Goal: Information Seeking & Learning: Learn about a topic

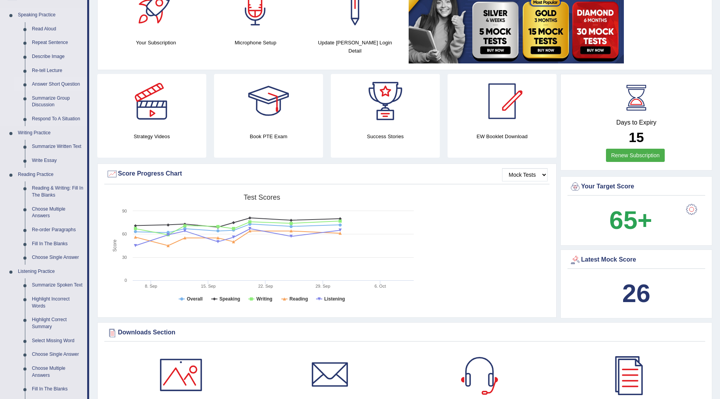
scroll to position [86, 0]
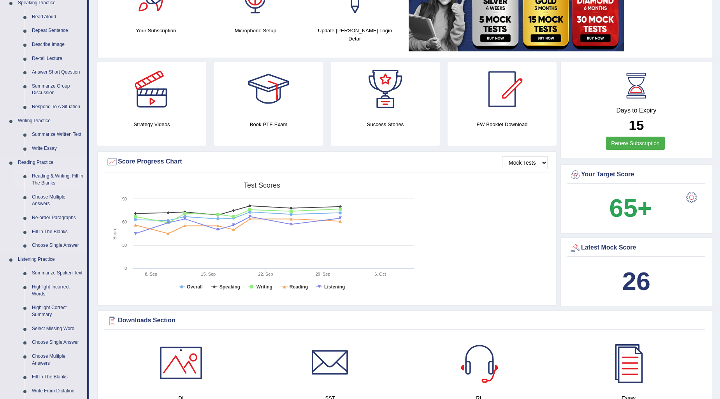
click at [69, 180] on link "Reading & Writing: Fill In The Blanks" at bounding box center [57, 179] width 59 height 21
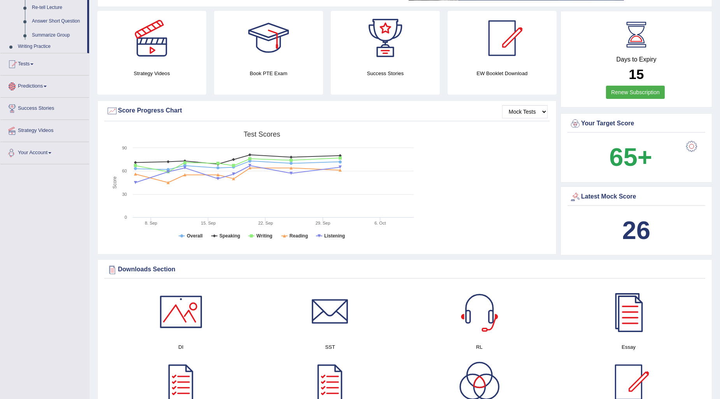
scroll to position [213, 0]
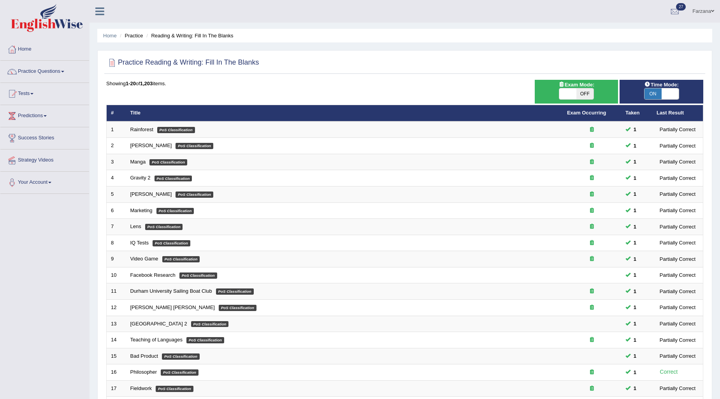
click at [586, 90] on span "OFF" at bounding box center [584, 93] width 17 height 11
checkbox input "true"
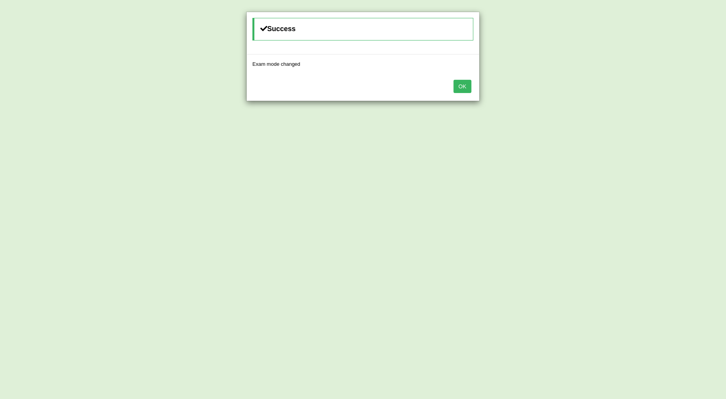
click at [468, 82] on button "OK" at bounding box center [463, 86] width 18 height 13
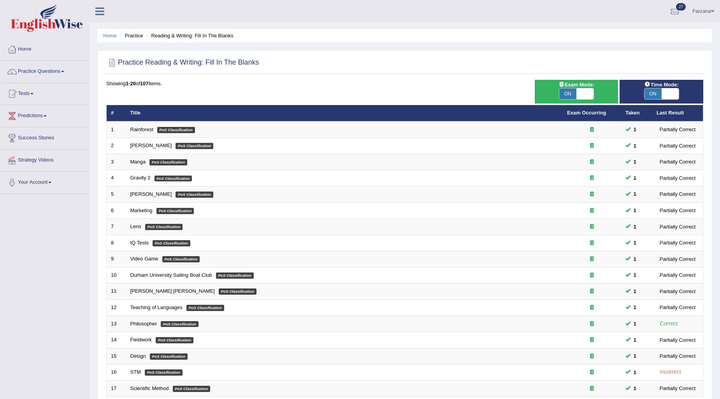
click at [580, 96] on span at bounding box center [584, 93] width 17 height 11
checkbox input "false"
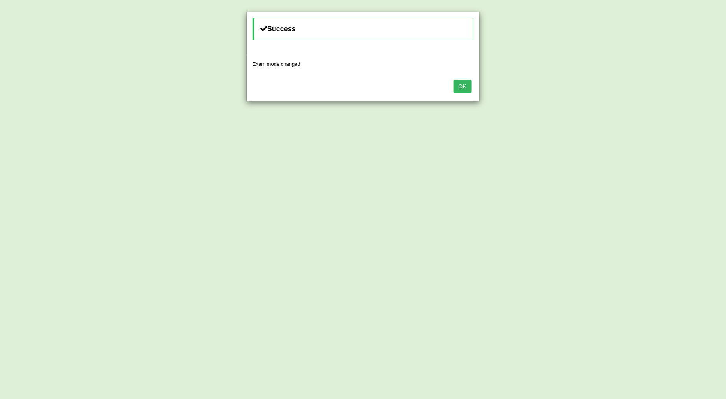
click at [473, 84] on div "OK" at bounding box center [363, 87] width 233 height 27
click at [465, 85] on button "OK" at bounding box center [463, 86] width 18 height 13
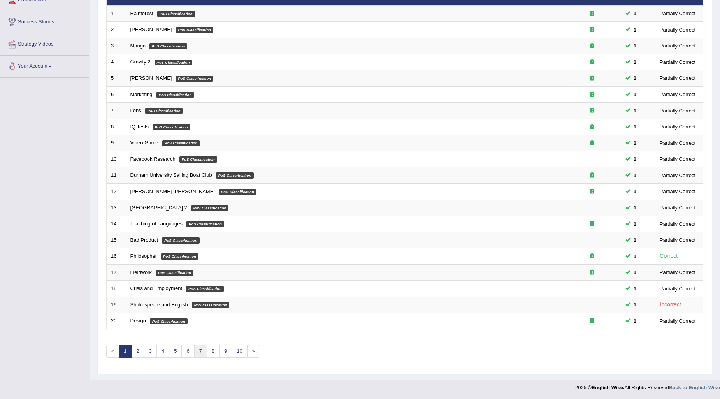
click at [205, 349] on link "7" at bounding box center [200, 351] width 13 height 13
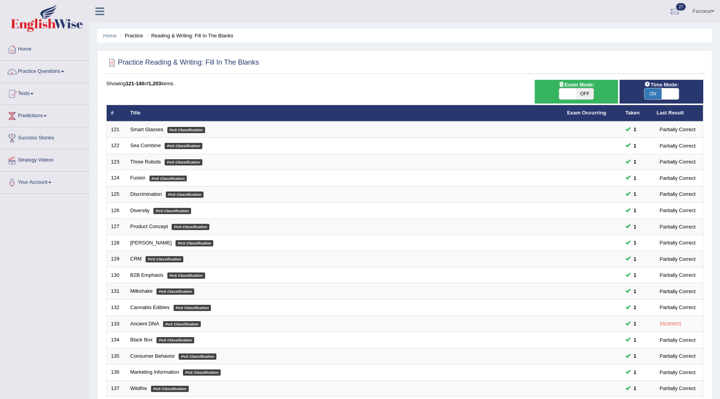
scroll to position [116, 0]
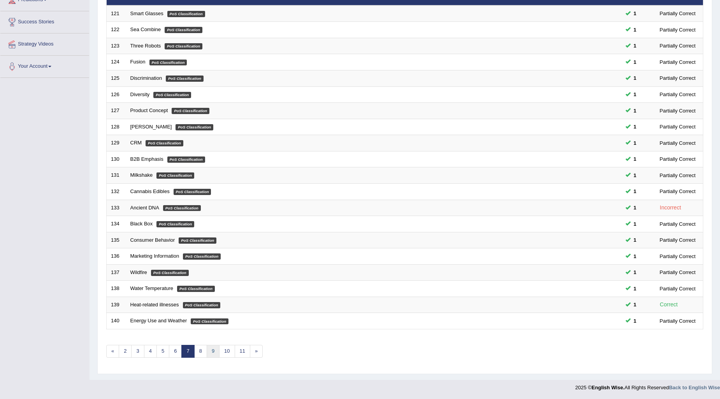
drag, startPoint x: 0, startPoint y: 0, endPoint x: 214, endPoint y: 357, distance: 416.0
click at [214, 357] on div "Showing 121-140 of 1,203 items. # Title Exam Occurring Taken Last Result 121 Sm…" at bounding box center [404, 165] width 597 height 403
click at [213, 354] on link "9" at bounding box center [213, 351] width 13 height 13
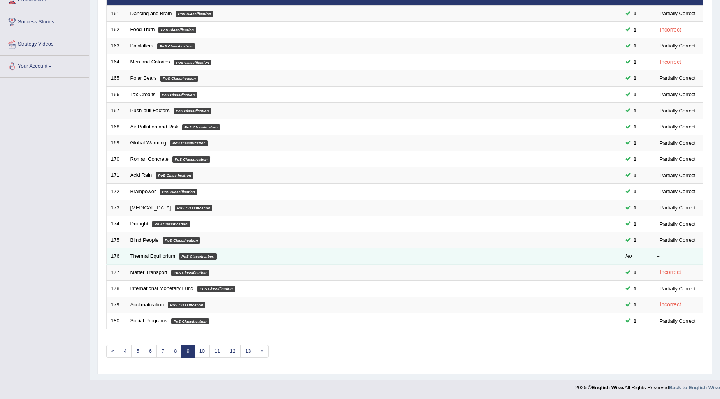
click at [161, 257] on link "Thermal Equilibrium" at bounding box center [152, 256] width 45 height 6
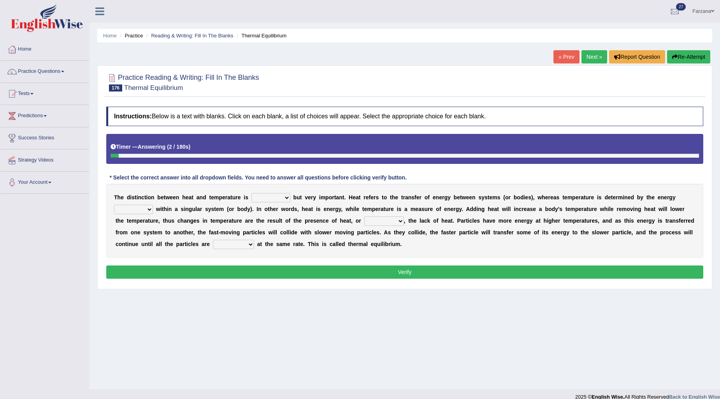
click at [262, 196] on select "subtle spittle brittle dismantle" at bounding box center [270, 197] width 39 height 9
select select "subtle"
click at [251, 193] on select "subtle spittle brittle dismantle" at bounding box center [270, 197] width 39 height 9
click at [143, 211] on select "retained sustained contained remained" at bounding box center [133, 209] width 39 height 9
select select "remained"
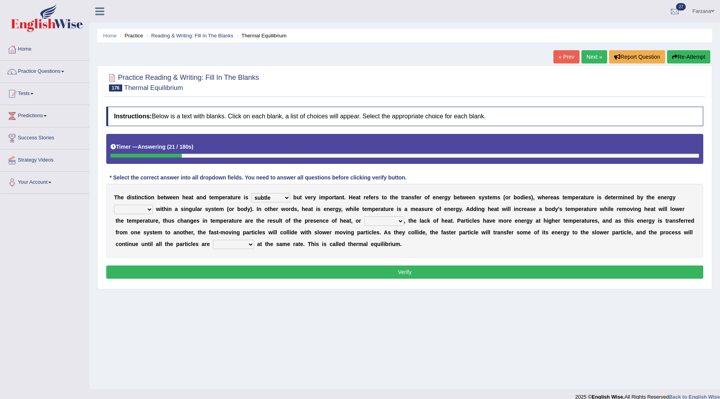
click at [114, 205] on select "retained sustained contained remained" at bounding box center [133, 209] width 39 height 9
click at [389, 217] on select "scarcely conversely sparsely diversely" at bounding box center [384, 220] width 40 height 9
select select "scarcely"
click at [364, 216] on select "scarcely conversely sparsely diversely" at bounding box center [384, 220] width 40 height 9
click at [226, 243] on select "dictating devastating operating fascinating" at bounding box center [233, 244] width 41 height 9
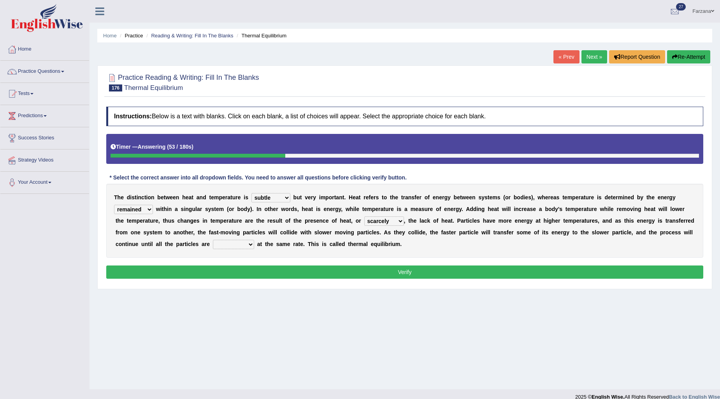
select select "operating"
click at [213, 240] on select "dictating devastating operating fascinating" at bounding box center [233, 244] width 41 height 9
click at [230, 270] on button "Verify" at bounding box center [404, 271] width 597 height 13
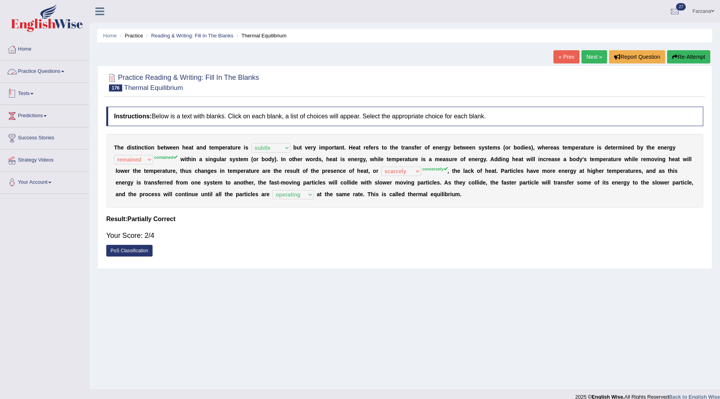
drag, startPoint x: 39, startPoint y: 91, endPoint x: 41, endPoint y: 109, distance: 17.7
click at [38, 92] on link "Tests" at bounding box center [44, 92] width 89 height 19
click at [33, 137] on link "History" at bounding box center [50, 139] width 73 height 14
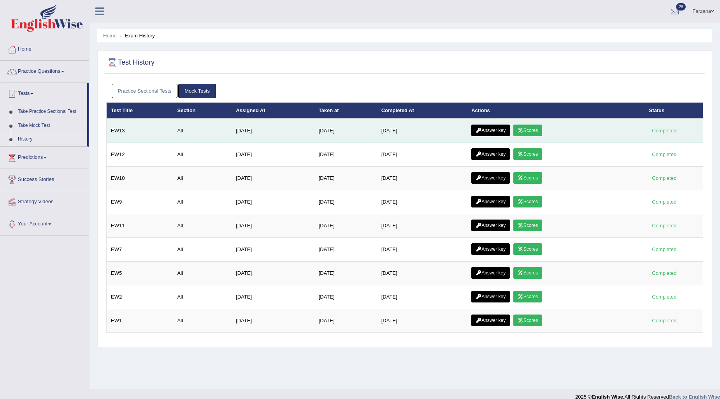
click at [529, 131] on link "Scores" at bounding box center [527, 130] width 29 height 12
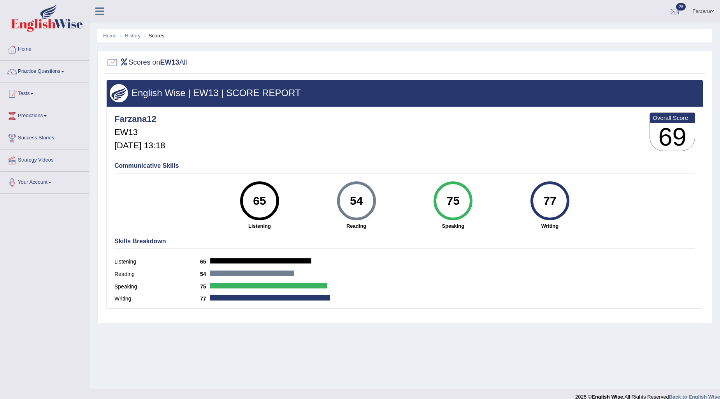
click at [128, 36] on link "History" at bounding box center [133, 36] width 16 height 6
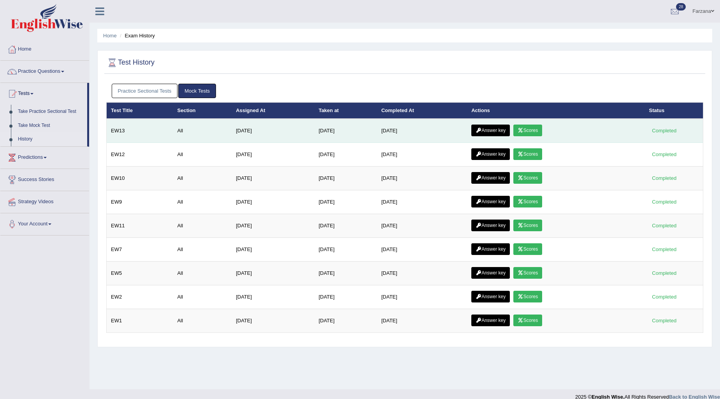
click at [523, 130] on icon at bounding box center [520, 130] width 6 height 5
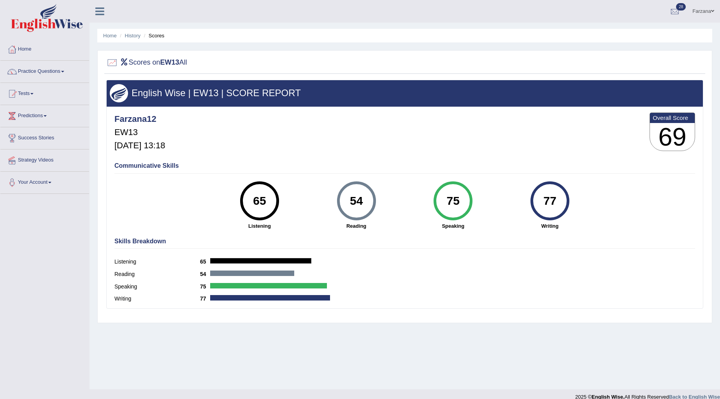
click at [162, 36] on li "Scores" at bounding box center [153, 35] width 23 height 7
click at [128, 34] on link "History" at bounding box center [133, 36] width 16 height 6
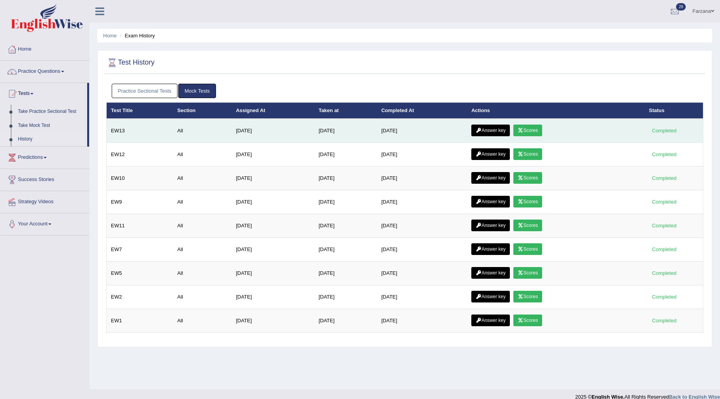
click at [487, 129] on link "Answer key" at bounding box center [490, 130] width 39 height 12
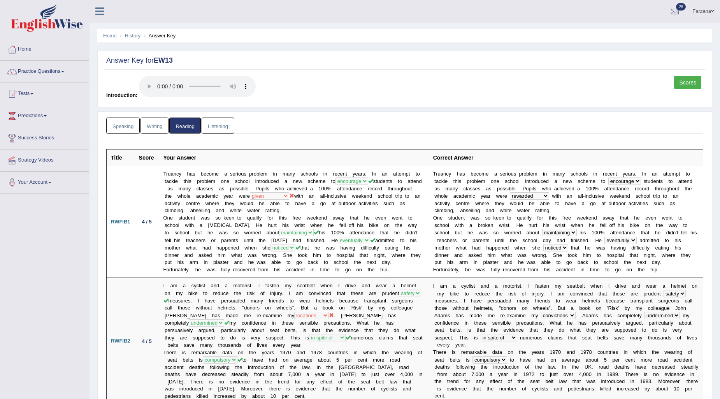
click at [121, 121] on link "Speaking" at bounding box center [122, 125] width 33 height 16
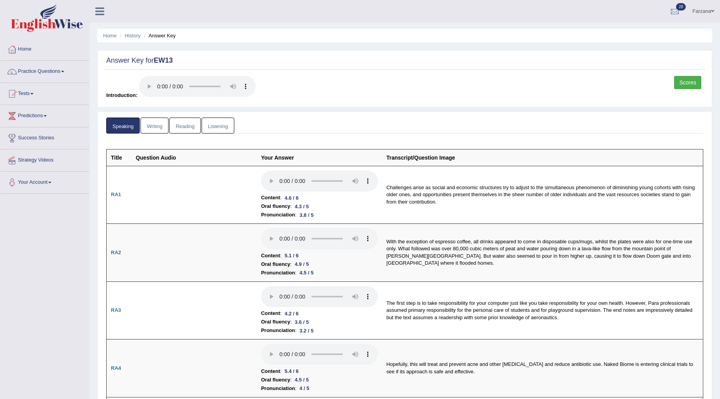
click at [156, 127] on link "Writing" at bounding box center [154, 125] width 28 height 16
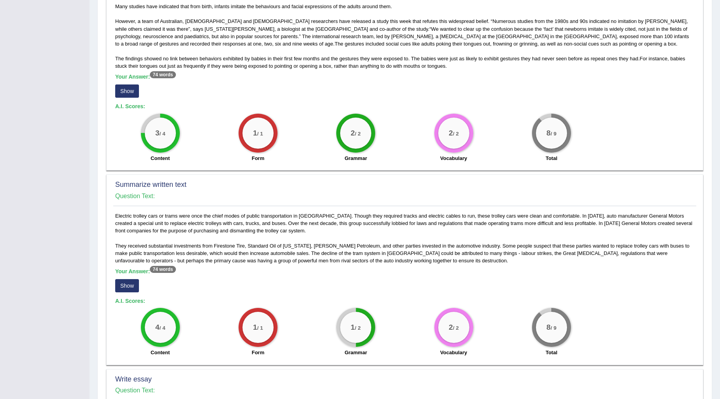
scroll to position [302, 0]
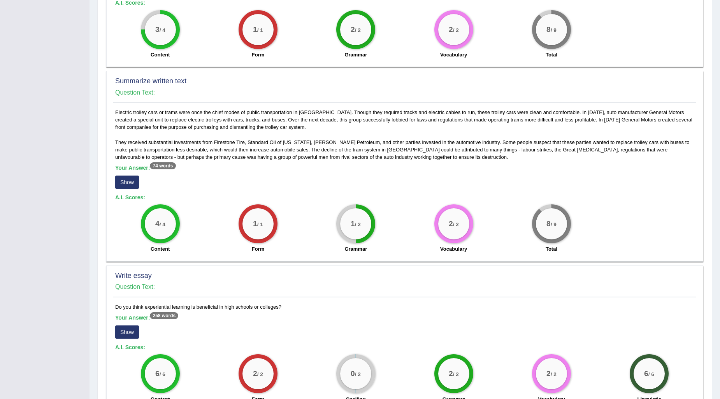
click at [128, 181] on button "Show" at bounding box center [127, 181] width 24 height 13
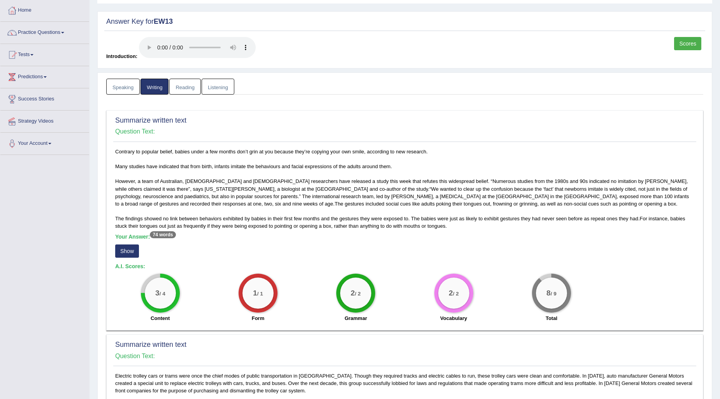
scroll to position [0, 0]
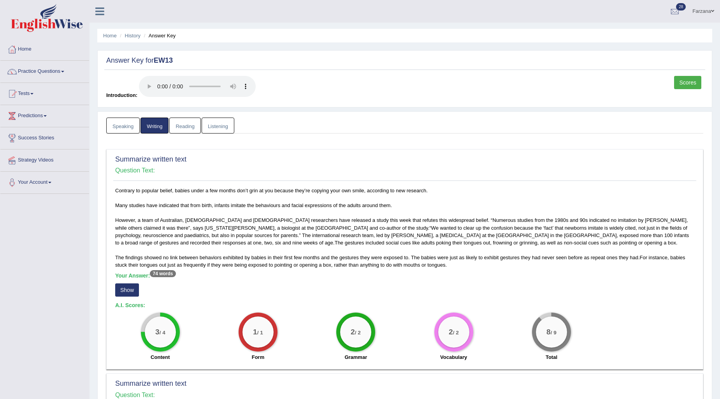
drag, startPoint x: 262, startPoint y: 236, endPoint x: 685, endPoint y: 86, distance: 448.6
click at [685, 86] on link "Scores" at bounding box center [687, 82] width 27 height 13
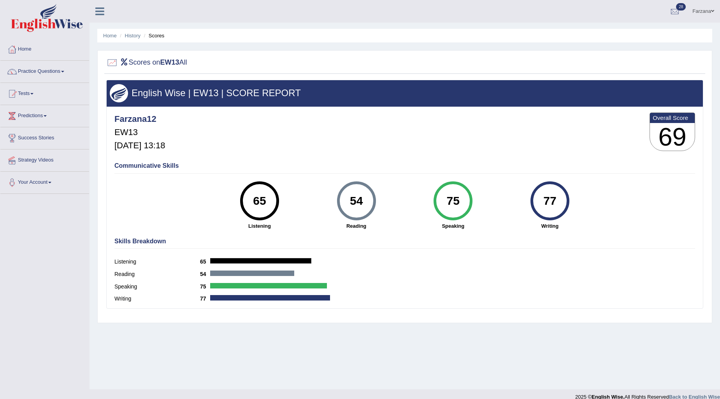
click at [359, 209] on div "54" at bounding box center [356, 200] width 28 height 33
click at [131, 33] on link "History" at bounding box center [133, 36] width 16 height 6
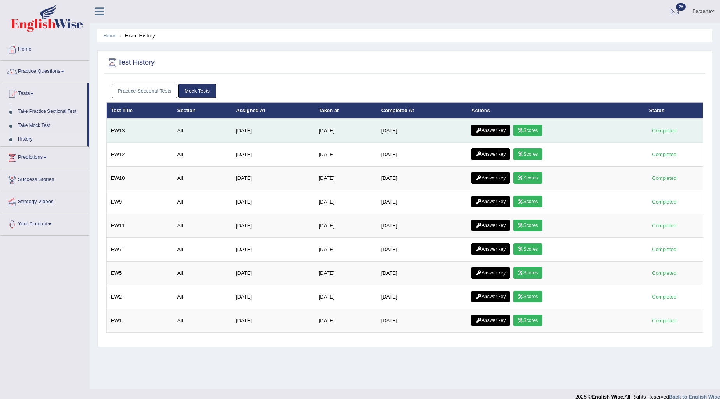
click at [495, 129] on link "Answer key" at bounding box center [490, 130] width 39 height 12
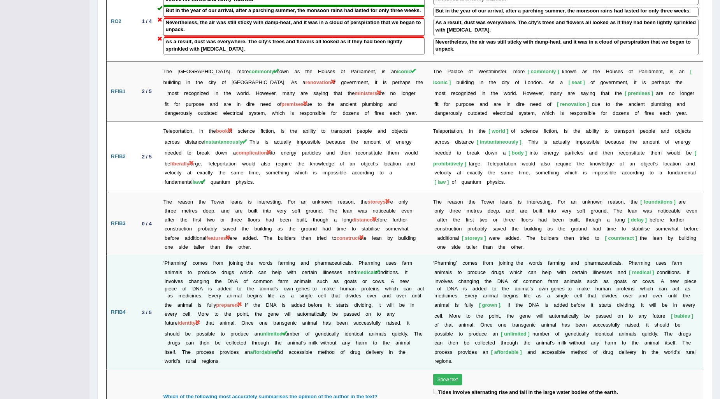
scroll to position [932, 0]
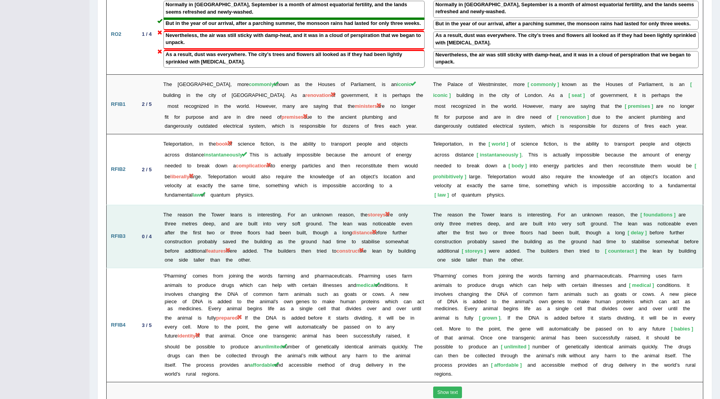
click at [223, 248] on span "features" at bounding box center [216, 251] width 20 height 6
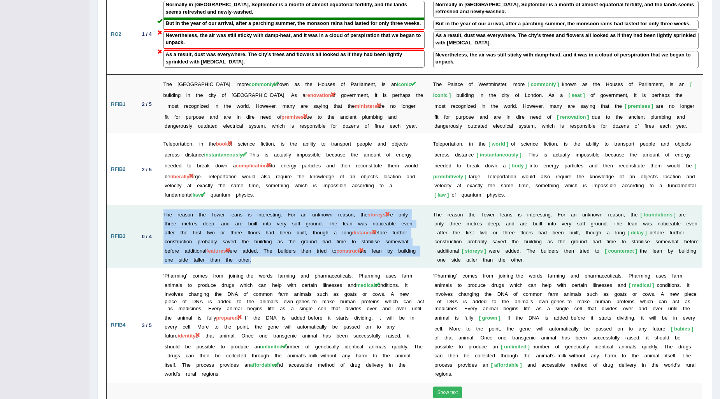
click at [223, 248] on span "features" at bounding box center [216, 251] width 20 height 6
click at [314, 242] on td "The reason the Tower leans is interesting. For an unknown reason, the storeys a…" at bounding box center [294, 236] width 270 height 63
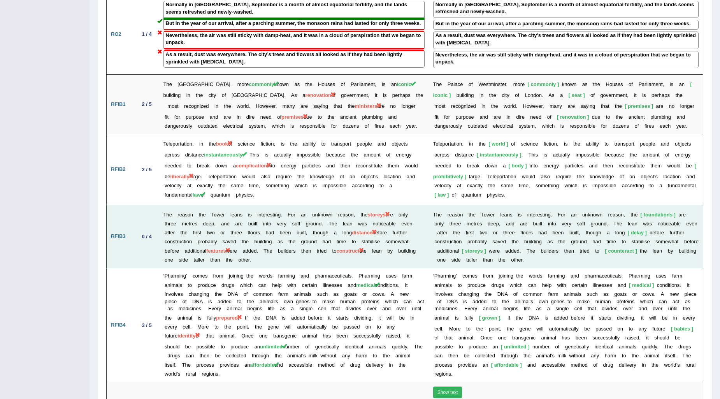
click at [526, 205] on td "T h e r e a s o n t h e T o w e r l e a n s i s i n t e r e s t i n g . F o r a…" at bounding box center [566, 236] width 274 height 63
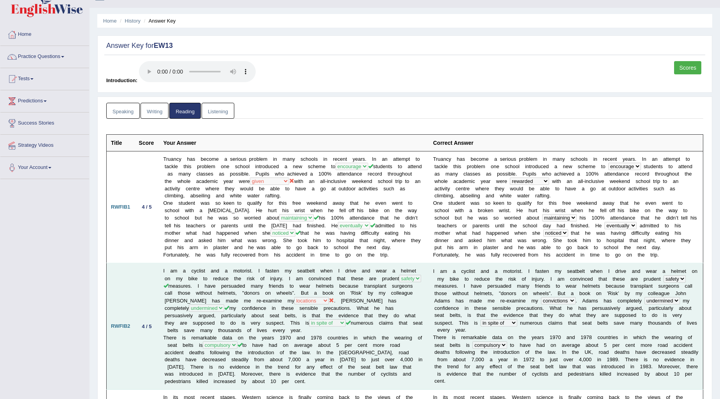
scroll to position [0, 0]
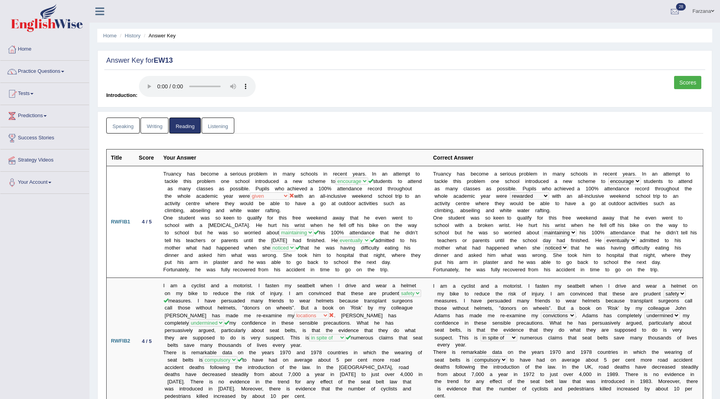
click at [204, 127] on link "Listening" at bounding box center [218, 125] width 33 height 16
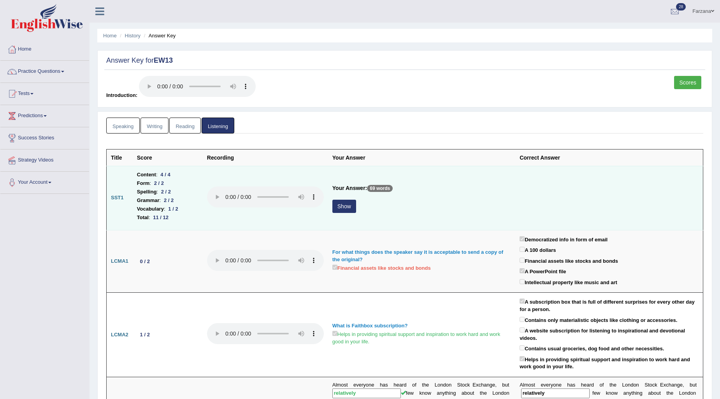
click at [359, 204] on div "Show" at bounding box center [421, 207] width 179 height 15
click at [334, 206] on button "Show" at bounding box center [344, 206] width 24 height 13
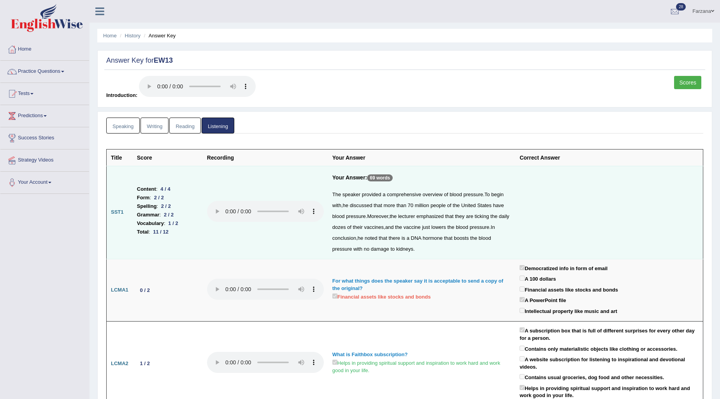
click at [137, 123] on link "Speaking" at bounding box center [122, 125] width 33 height 16
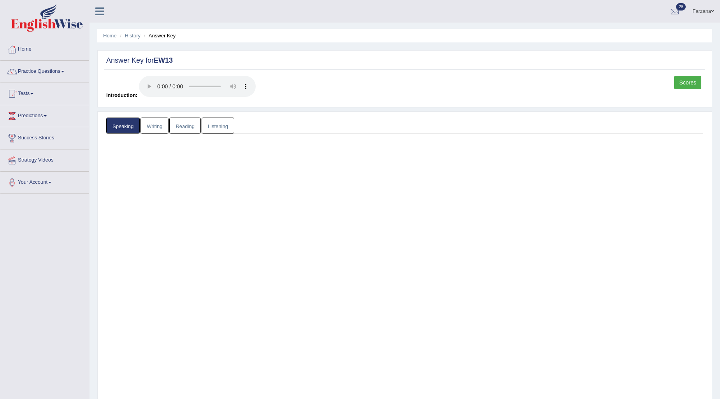
click at [153, 125] on link "Writing" at bounding box center [154, 125] width 28 height 16
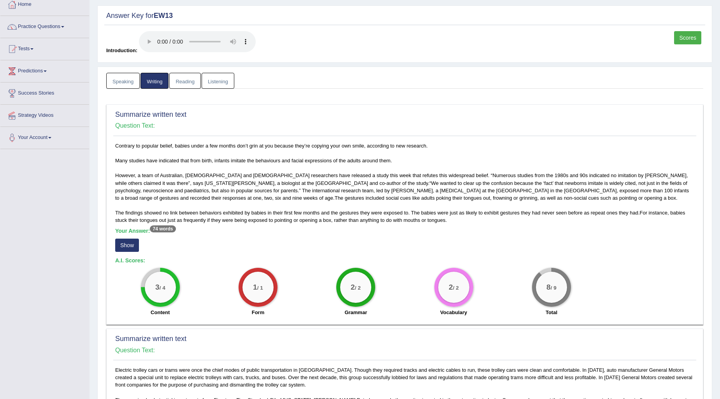
scroll to position [86, 0]
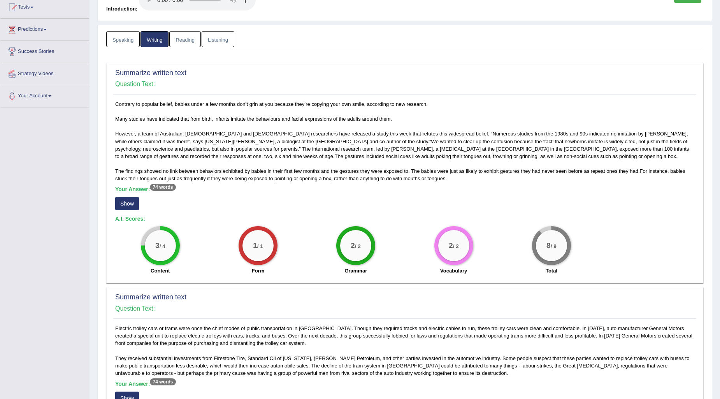
click at [125, 201] on button "Show" at bounding box center [127, 203] width 24 height 13
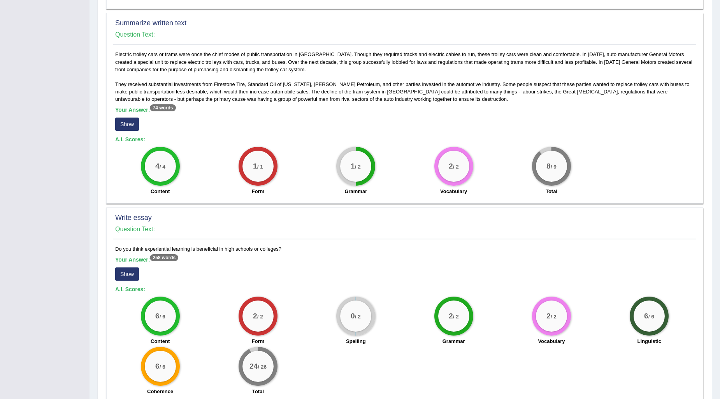
scroll to position [398, 0]
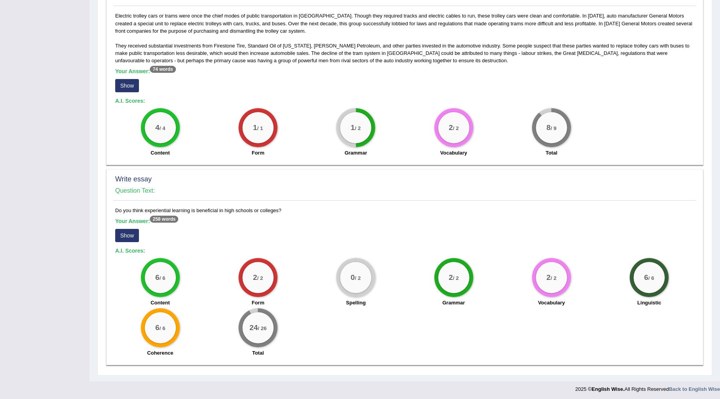
click at [128, 235] on button "Show" at bounding box center [127, 235] width 24 height 13
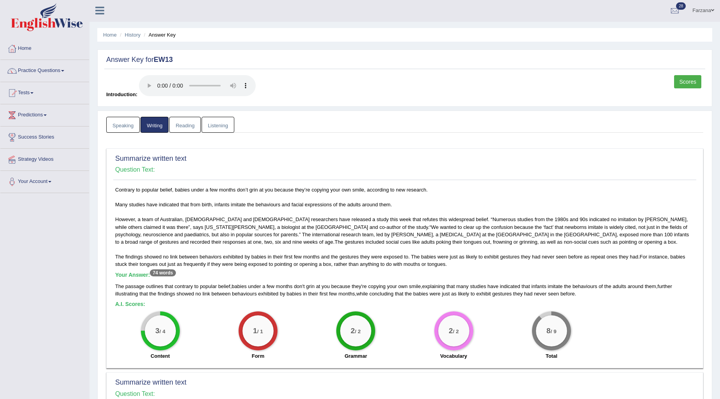
scroll to position [0, 0]
click at [210, 122] on link "Listening" at bounding box center [218, 125] width 33 height 16
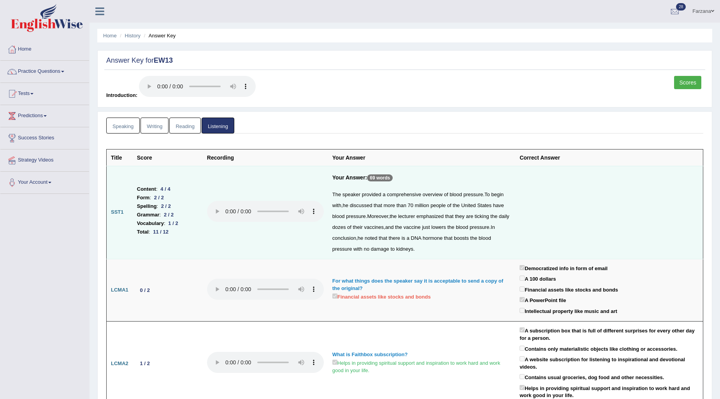
click at [127, 128] on link "Speaking" at bounding box center [122, 125] width 33 height 16
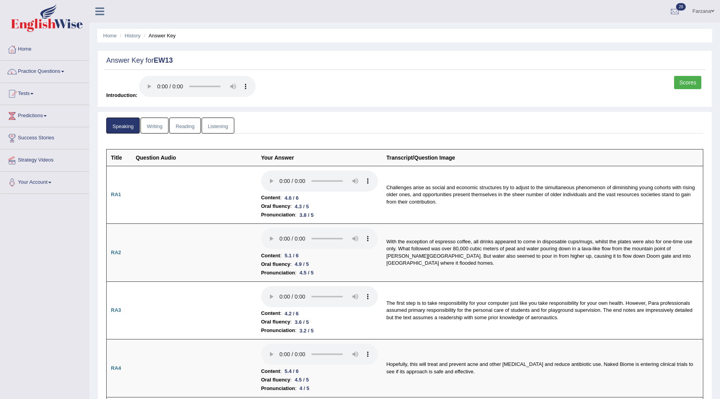
click at [684, 81] on link "Scores" at bounding box center [687, 82] width 27 height 13
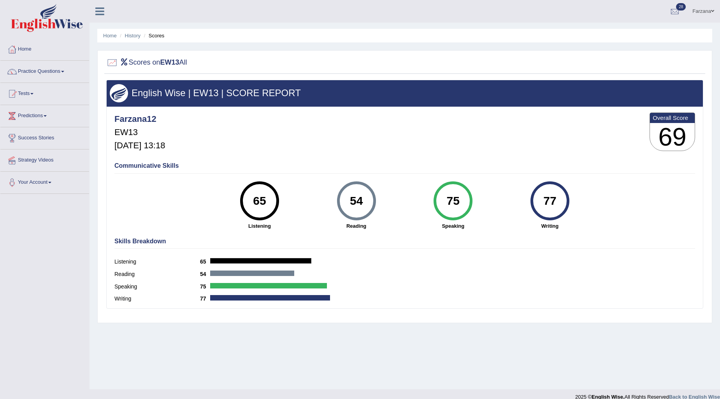
click at [671, 143] on h3 "69" at bounding box center [672, 137] width 45 height 28
click at [362, 201] on div "54" at bounding box center [356, 200] width 28 height 33
click at [130, 37] on link "History" at bounding box center [133, 36] width 16 height 6
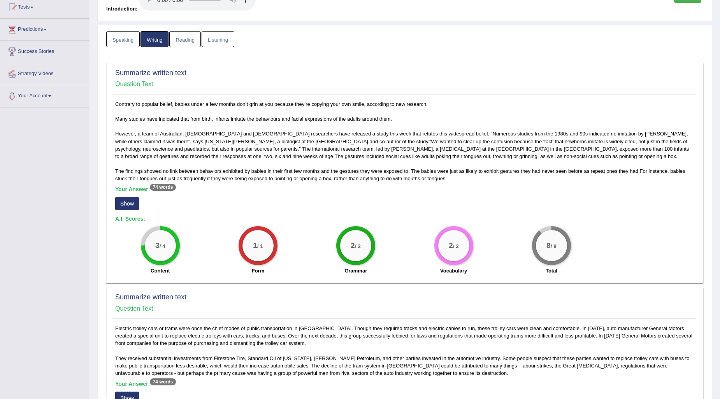
click at [131, 207] on button "Show" at bounding box center [127, 203] width 24 height 13
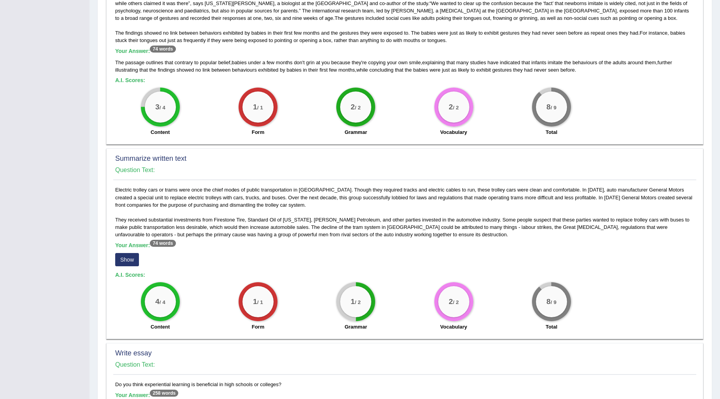
scroll to position [259, 0]
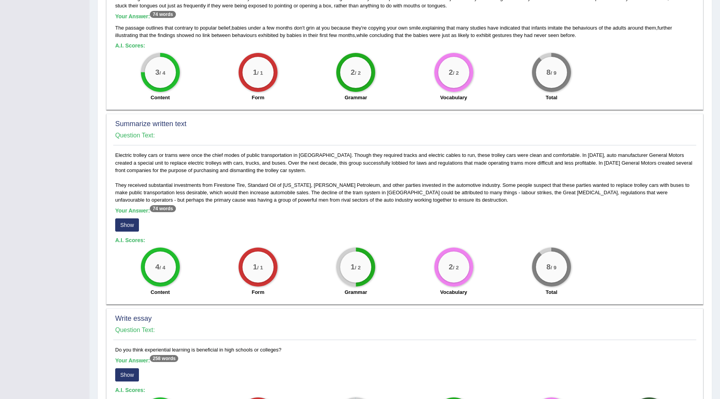
click at [127, 224] on button "Show" at bounding box center [127, 224] width 24 height 13
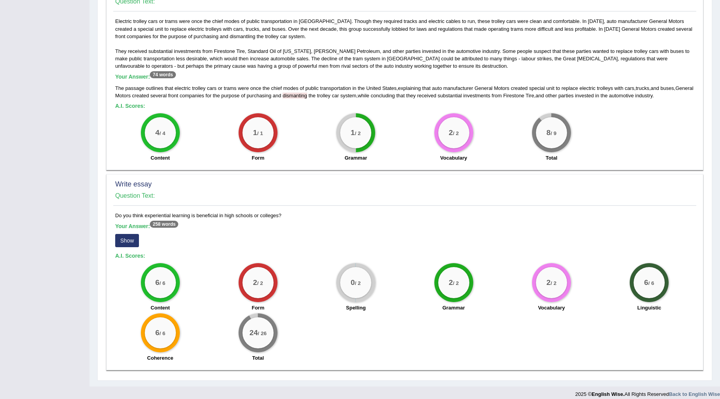
scroll to position [398, 0]
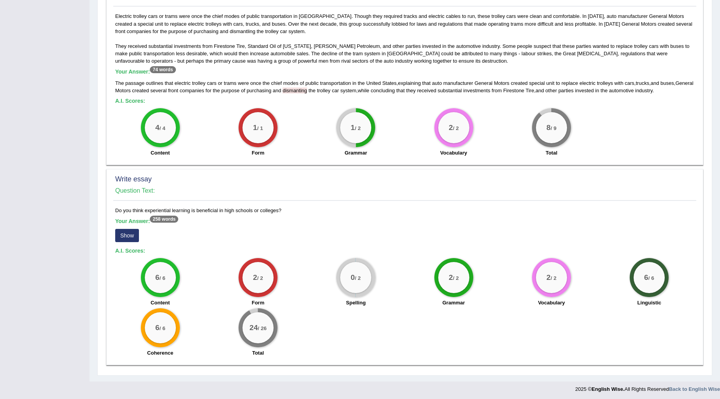
click at [117, 240] on button "Show" at bounding box center [127, 235] width 24 height 13
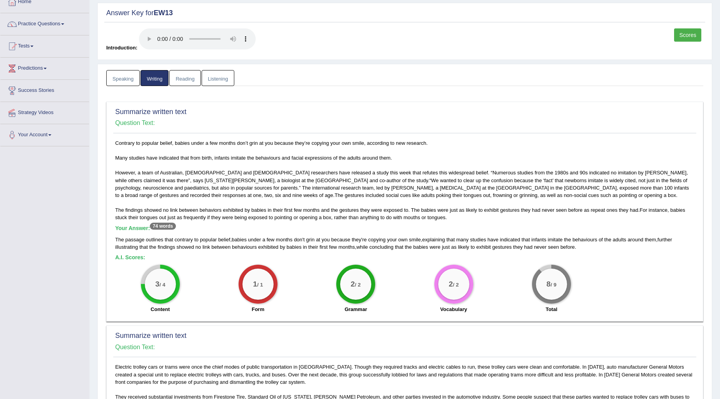
scroll to position [0, 0]
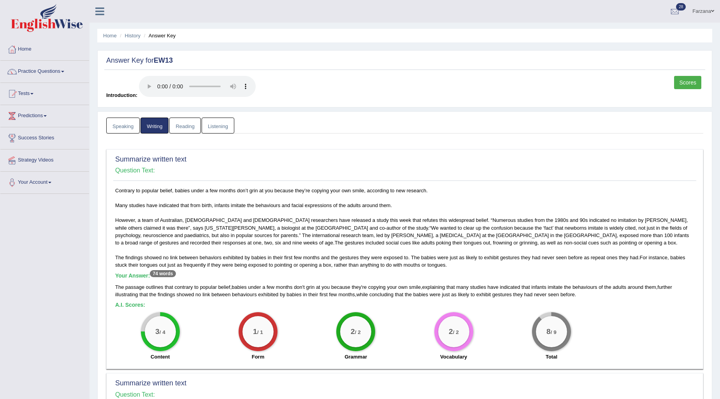
click at [188, 127] on link "Reading" at bounding box center [184, 125] width 31 height 16
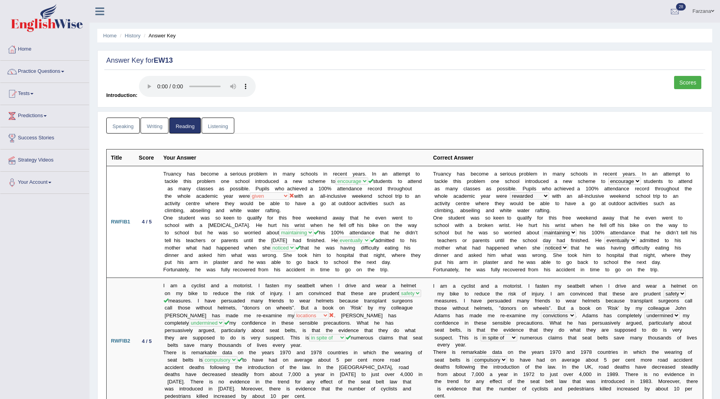
click at [219, 127] on link "Listening" at bounding box center [218, 125] width 33 height 16
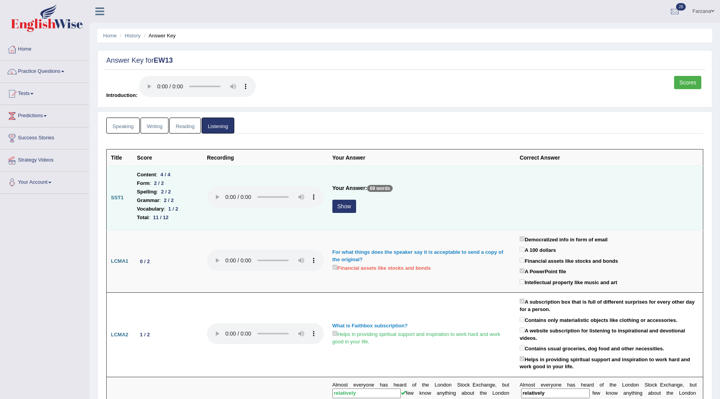
click at [347, 202] on button "Show" at bounding box center [344, 206] width 24 height 13
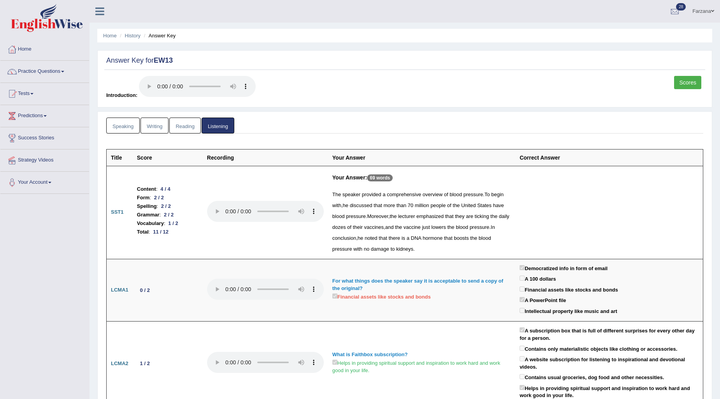
click at [185, 128] on link "Reading" at bounding box center [184, 125] width 31 height 16
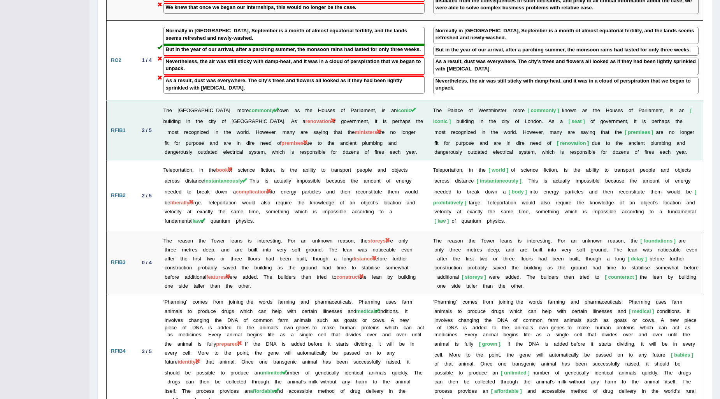
scroll to position [908, 0]
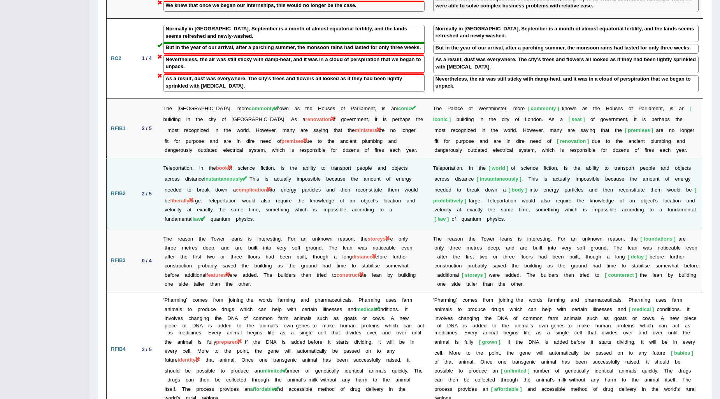
drag, startPoint x: 200, startPoint y: 197, endPoint x: 219, endPoint y: 196, distance: 18.7
click at [201, 216] on span "law" at bounding box center [197, 219] width 8 height 6
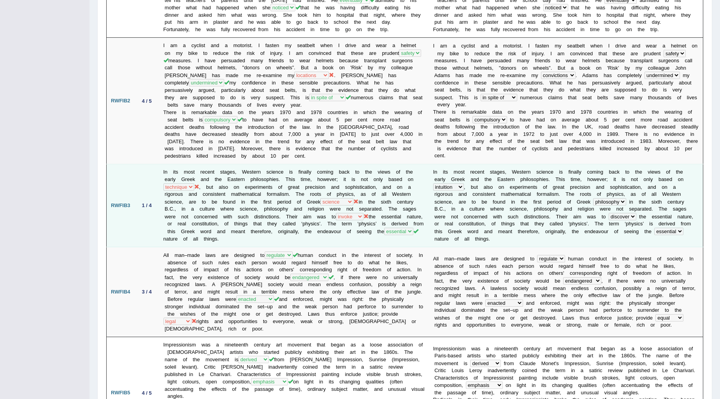
scroll to position [0, 0]
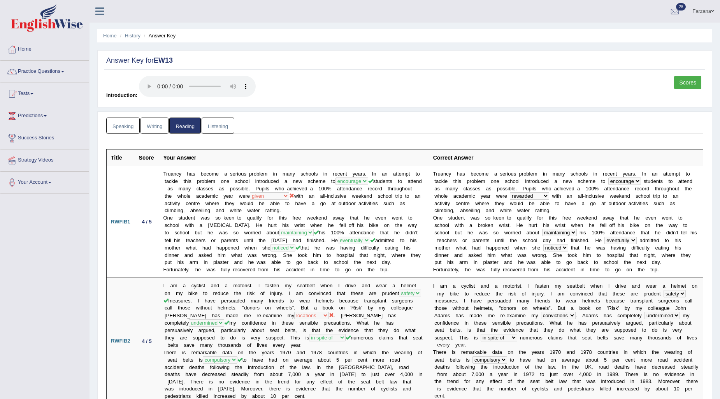
click at [215, 129] on link "Listening" at bounding box center [218, 125] width 33 height 16
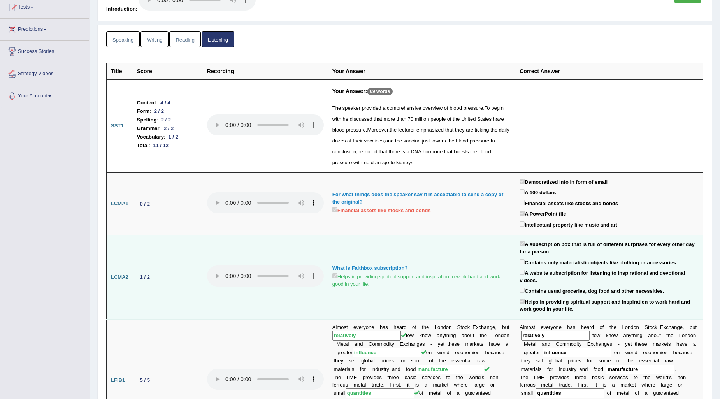
click at [510, 281] on label "Helps in providing spiritual support and inspiration to work hard and work good…" at bounding box center [421, 280] width 179 height 16
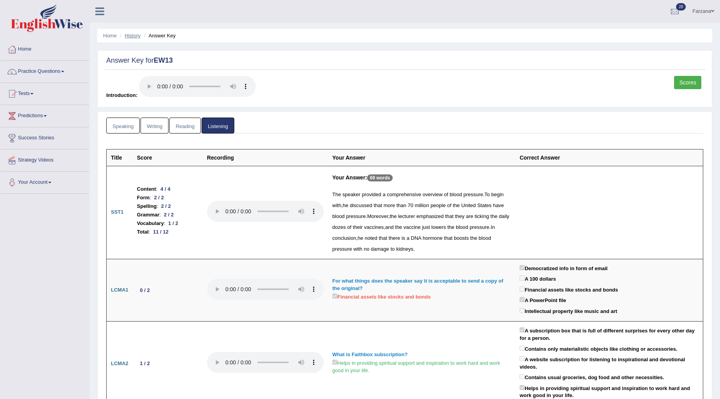
click at [136, 34] on link "History" at bounding box center [133, 36] width 16 height 6
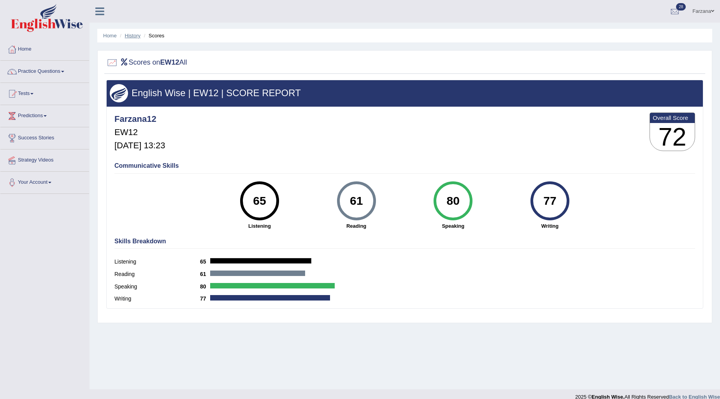
click at [127, 36] on link "History" at bounding box center [133, 36] width 16 height 6
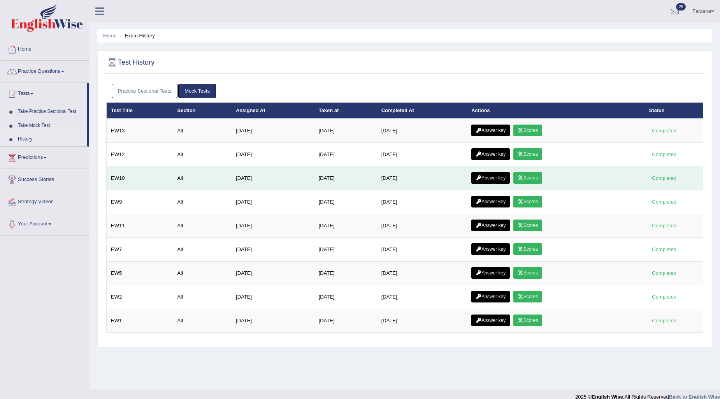
click at [530, 177] on link "Scores" at bounding box center [527, 178] width 29 height 12
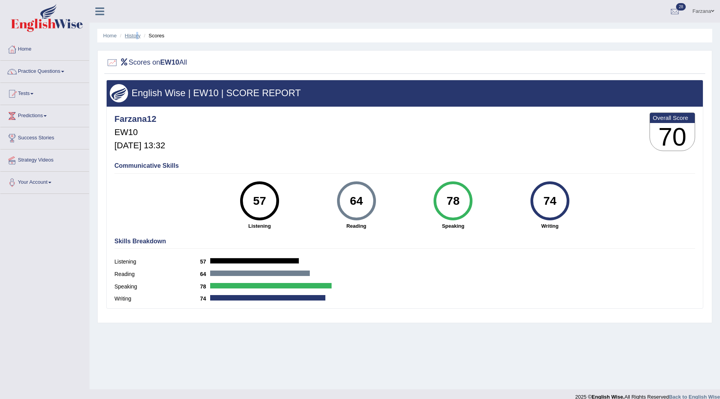
drag, startPoint x: 0, startPoint y: 0, endPoint x: 137, endPoint y: 36, distance: 141.2
click at [137, 36] on li "History" at bounding box center [129, 35] width 23 height 7
click at [137, 36] on link "History" at bounding box center [133, 36] width 16 height 6
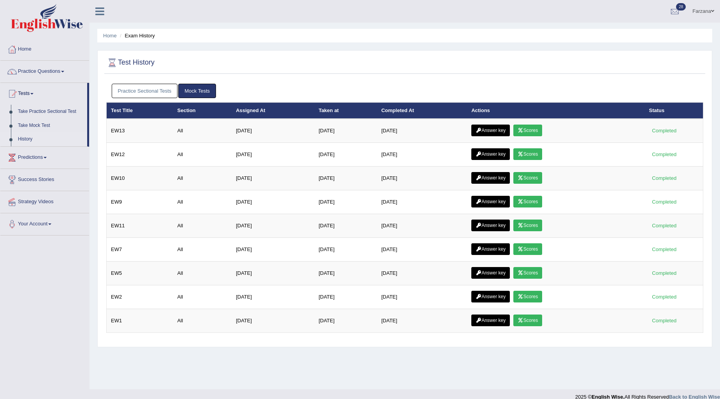
click at [536, 319] on link "Scores" at bounding box center [527, 320] width 29 height 12
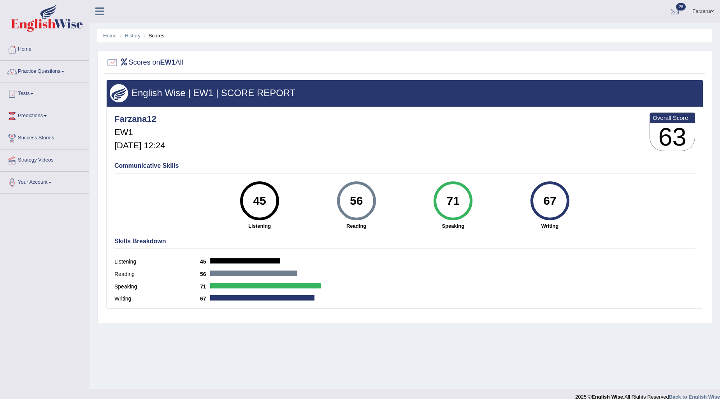
click at [124, 39] on li "History" at bounding box center [129, 35] width 23 height 7
click at [130, 37] on link "History" at bounding box center [133, 36] width 16 height 6
click at [130, 34] on link "History" at bounding box center [133, 36] width 16 height 6
click at [135, 37] on link "History" at bounding box center [133, 36] width 16 height 6
click at [131, 34] on link "History" at bounding box center [133, 36] width 16 height 6
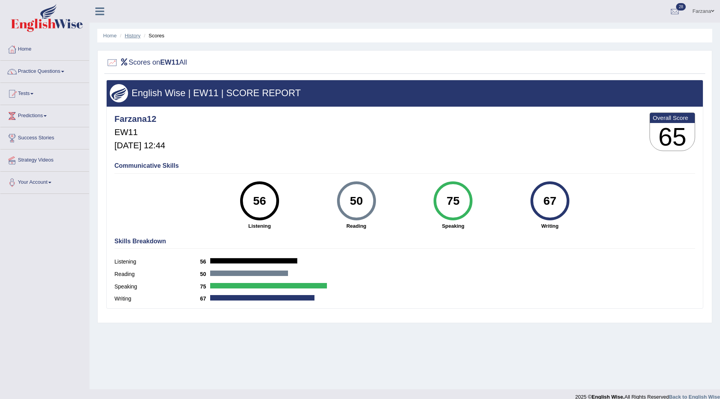
click at [133, 38] on link "History" at bounding box center [133, 36] width 16 height 6
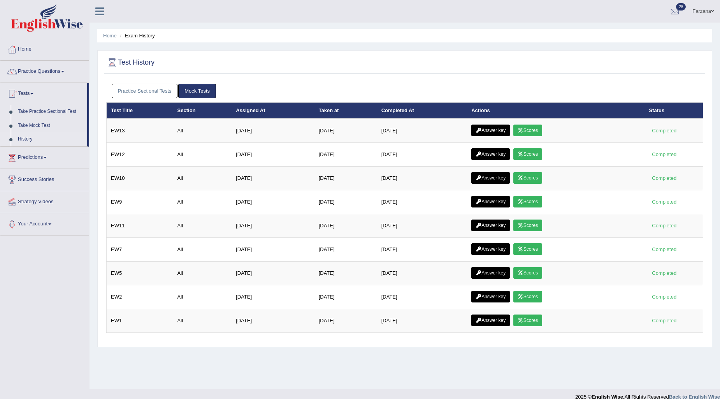
click at [534, 196] on link "Scores" at bounding box center [527, 202] width 29 height 12
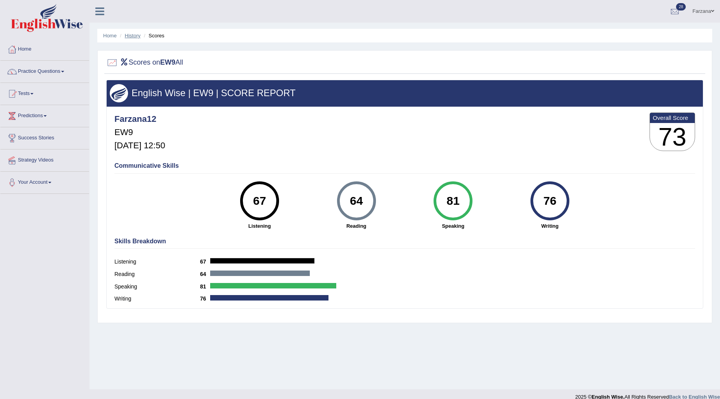
click at [134, 34] on link "History" at bounding box center [133, 36] width 16 height 6
click at [135, 37] on link "History" at bounding box center [133, 36] width 16 height 6
click at [133, 37] on link "History" at bounding box center [133, 36] width 16 height 6
click at [135, 37] on link "History" at bounding box center [133, 36] width 16 height 6
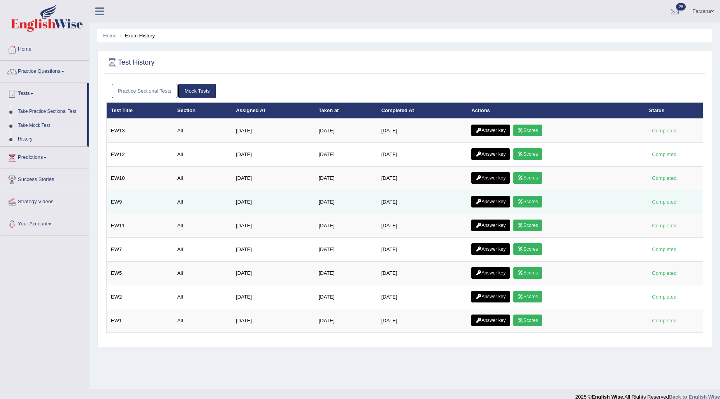
click at [500, 199] on link "Answer key" at bounding box center [490, 202] width 39 height 12
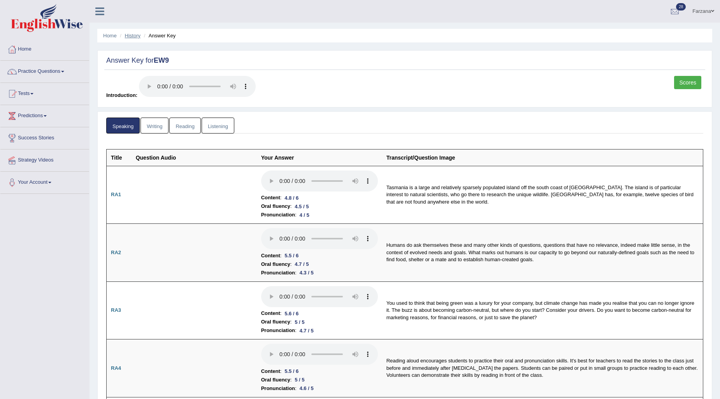
click at [132, 37] on link "History" at bounding box center [133, 36] width 16 height 6
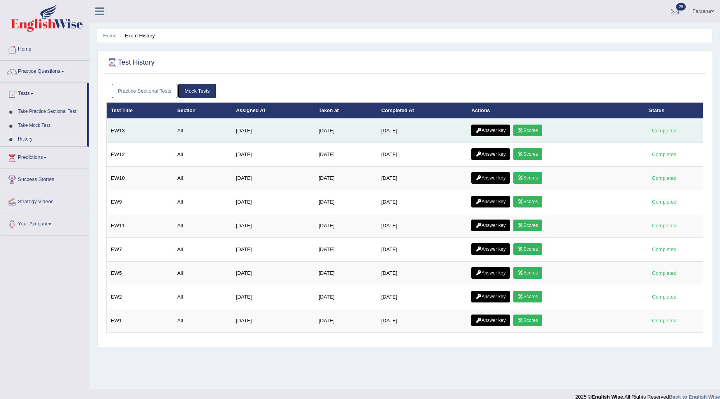
click at [505, 128] on link "Answer key" at bounding box center [490, 130] width 39 height 12
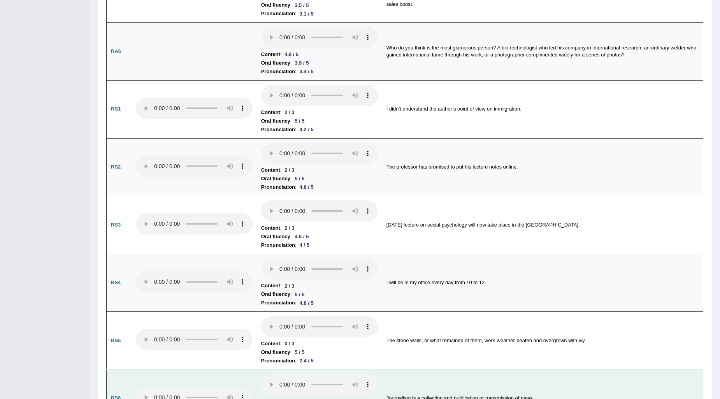
scroll to position [562, 0]
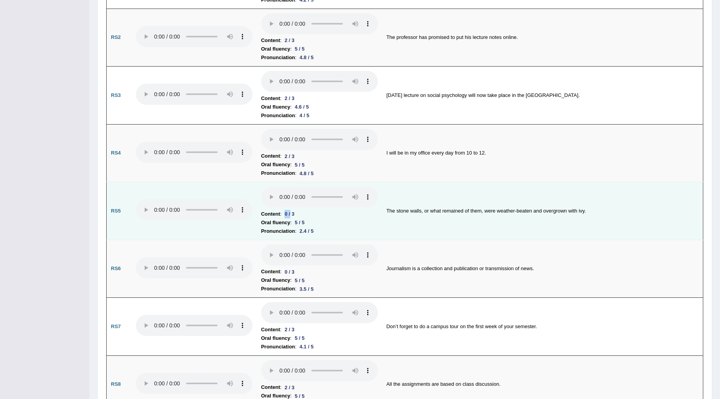
drag, startPoint x: 292, startPoint y: 211, endPoint x: 282, endPoint y: 212, distance: 9.8
click at [282, 212] on div "0 / 3" at bounding box center [289, 214] width 16 height 8
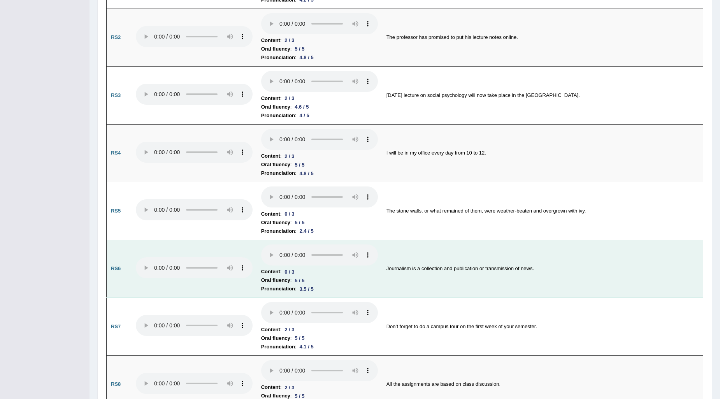
click at [294, 268] on div "0 / 3" at bounding box center [289, 272] width 16 height 8
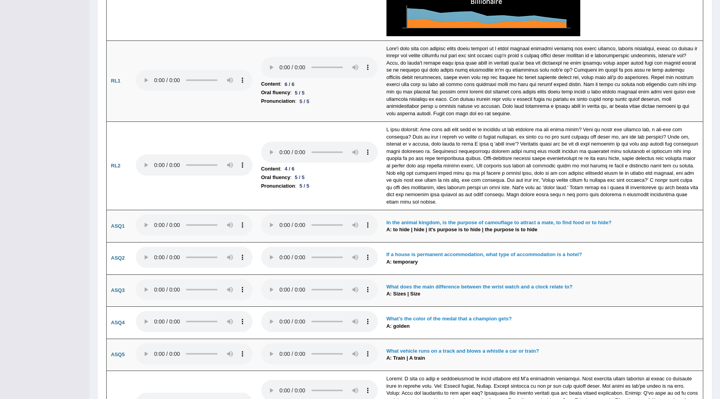
scroll to position [1815, 0]
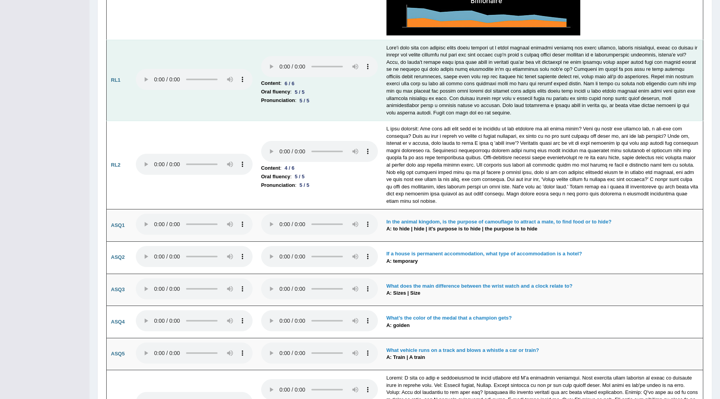
drag, startPoint x: 302, startPoint y: 84, endPoint x: 297, endPoint y: 107, distance: 23.0
click at [301, 85] on li "Content : 6 / 6" at bounding box center [319, 83] width 117 height 9
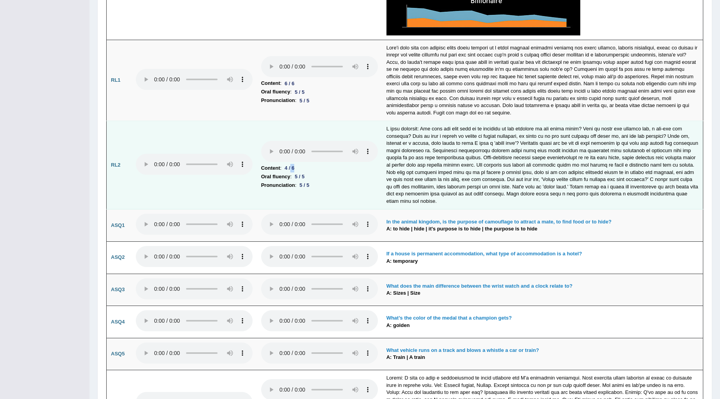
drag, startPoint x: 296, startPoint y: 165, endPoint x: 292, endPoint y: 165, distance: 4.7
click at [292, 165] on div "4 / 6" at bounding box center [289, 168] width 16 height 8
click at [302, 168] on li "Content : 4 / 6" at bounding box center [319, 168] width 117 height 9
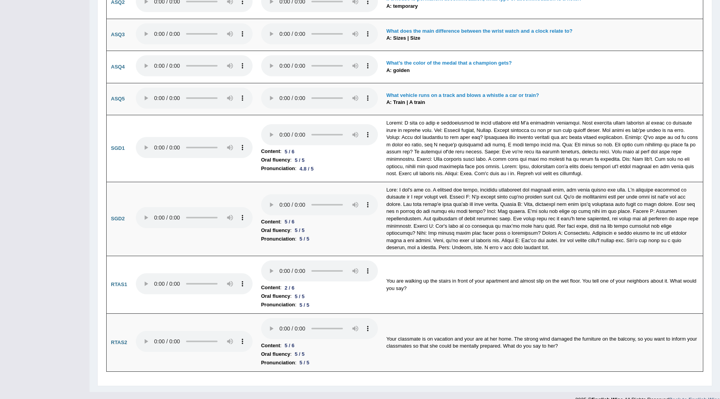
scroll to position [2075, 0]
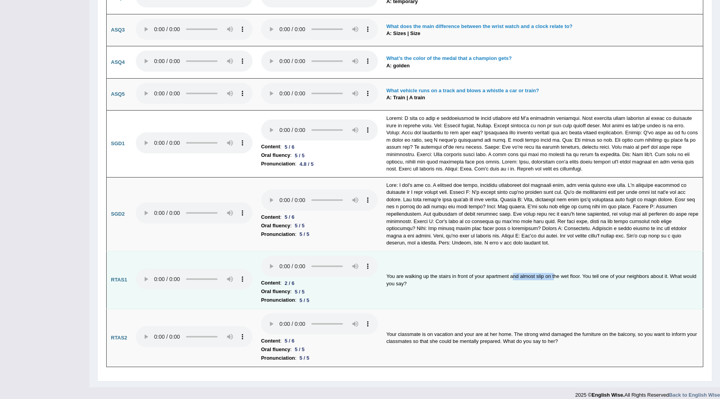
drag, startPoint x: 512, startPoint y: 275, endPoint x: 554, endPoint y: 270, distance: 43.2
click at [554, 270] on td "You are walking up the stairs in front of your apartment and almost slip on the…" at bounding box center [542, 280] width 321 height 58
click at [550, 275] on td "You are walking up the stairs in front of your apartment and almost slip on the…" at bounding box center [542, 280] width 321 height 58
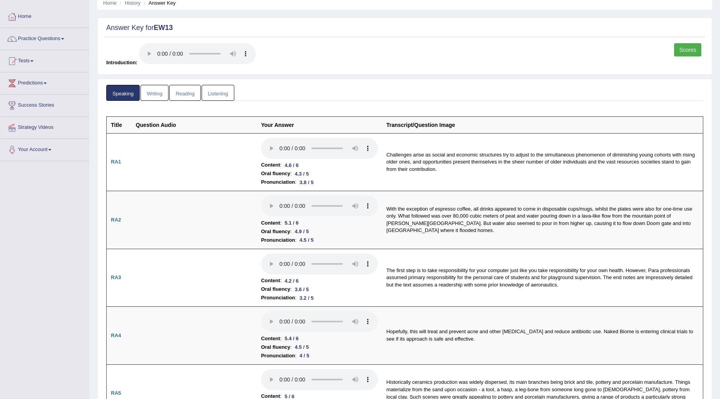
scroll to position [0, 0]
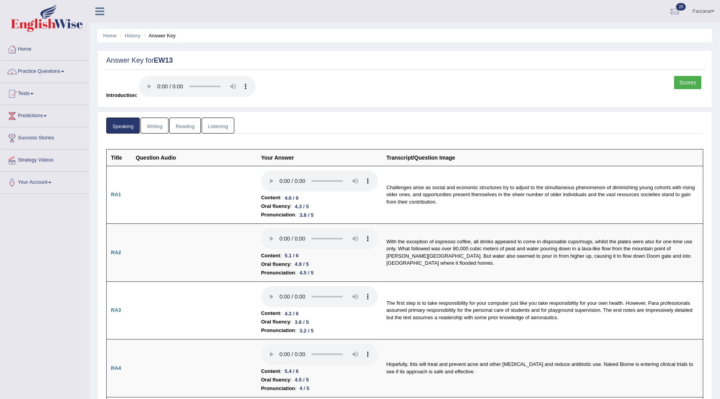
click at [160, 124] on link "Writing" at bounding box center [154, 125] width 28 height 16
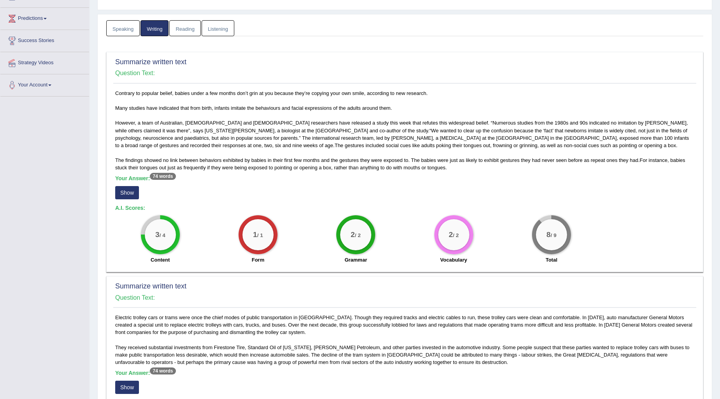
scroll to position [216, 0]
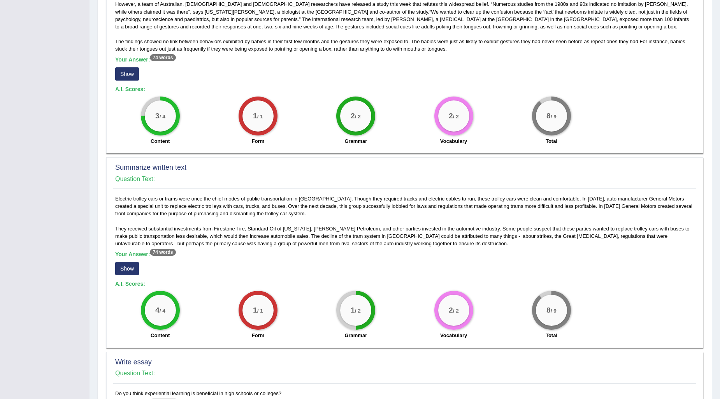
click at [131, 76] on button "Show" at bounding box center [127, 73] width 24 height 13
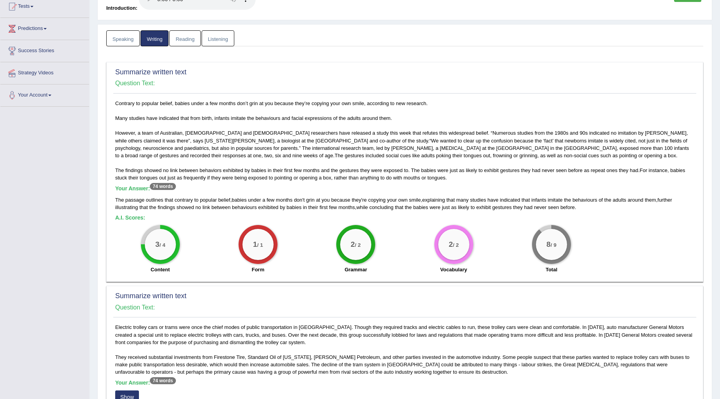
scroll to position [86, 0]
drag, startPoint x: 198, startPoint y: 137, endPoint x: 237, endPoint y: 137, distance: 38.1
click at [237, 137] on div "Contrary to popular belief, babies under a few months don’t grin at you because…" at bounding box center [404, 189] width 583 height 178
drag, startPoint x: 306, startPoint y: 142, endPoint x: 328, endPoint y: 139, distance: 22.3
click at [328, 139] on div "Contrary to popular belief, babies under a few months don’t grin at you because…" at bounding box center [404, 189] width 583 height 178
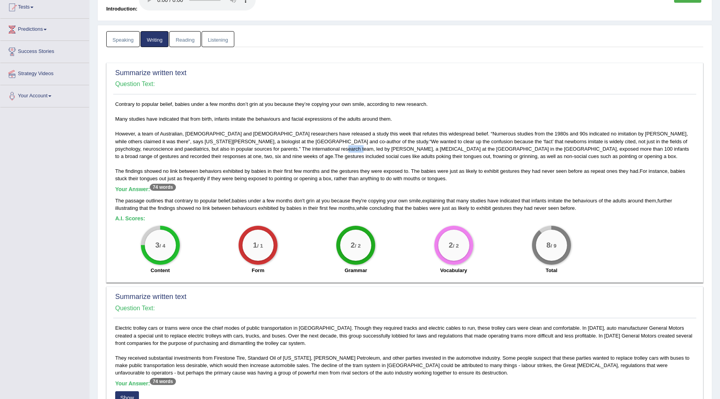
drag, startPoint x: 270, startPoint y: 148, endPoint x: 291, endPoint y: 148, distance: 20.6
click at [289, 148] on div "Contrary to popular belief, babies under a few months don’t grin at you because…" at bounding box center [404, 189] width 583 height 178
click at [349, 156] on div "Contrary to popular belief, babies under a few months don’t grin at you because…" at bounding box center [404, 189] width 583 height 178
drag, startPoint x: 421, startPoint y: 198, endPoint x: 177, endPoint y: 200, distance: 244.3
click at [177, 200] on div "The passage outlines that contrary to popular belief , babies under a few month…" at bounding box center [404, 204] width 579 height 15
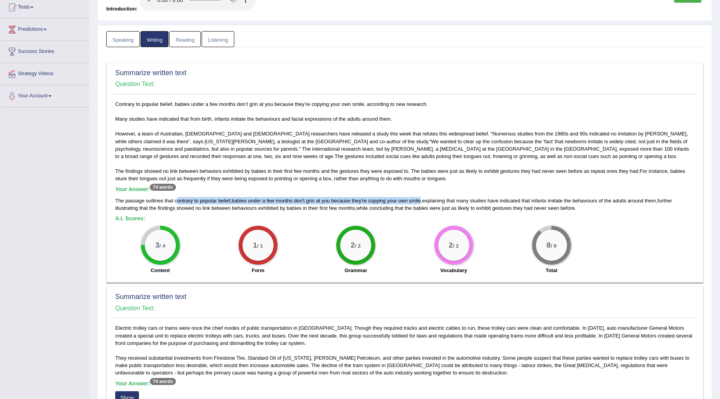
click at [333, 199] on span "because" at bounding box center [340, 201] width 19 height 6
drag, startPoint x: 329, startPoint y: 199, endPoint x: 299, endPoint y: 199, distance: 30.0
click at [299, 199] on div "The passage outlines that contrary to popular belief , babies under a few month…" at bounding box center [404, 204] width 579 height 15
drag, startPoint x: 341, startPoint y: 202, endPoint x: 403, endPoint y: 200, distance: 61.9
click at [403, 200] on div "The passage outlines that contrary to popular belief , babies under a few month…" at bounding box center [404, 204] width 579 height 15
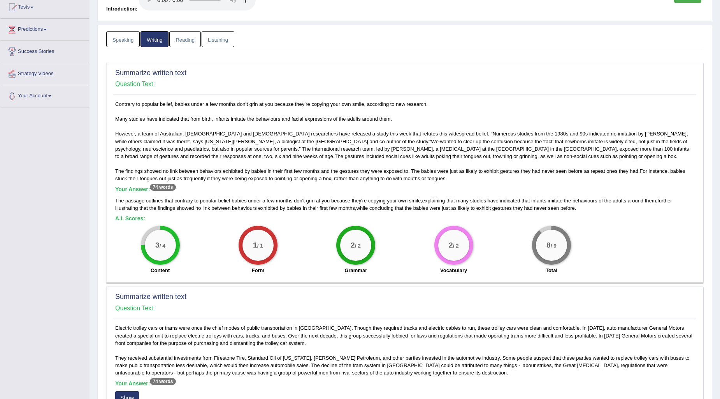
click at [382, 210] on span "concluding" at bounding box center [381, 208] width 24 height 6
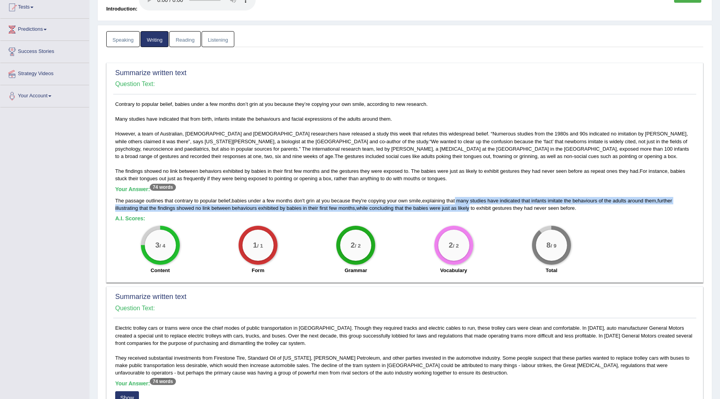
drag, startPoint x: 458, startPoint y: 198, endPoint x: 470, endPoint y: 209, distance: 15.4
click at [470, 209] on div "The passage outlines that contrary to popular belief , babies under a few month…" at bounding box center [404, 204] width 579 height 15
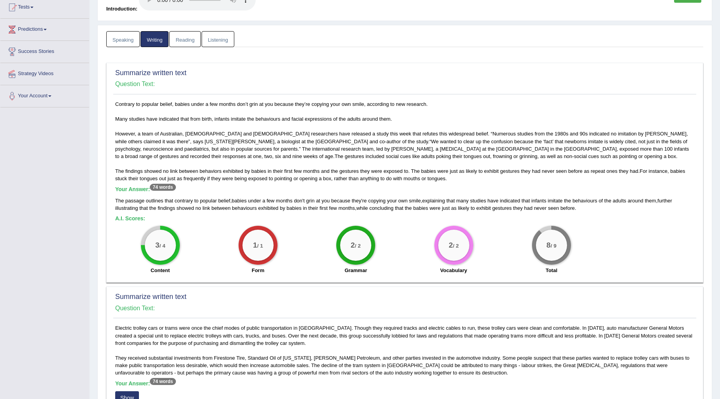
click at [382, 199] on span "copying" at bounding box center [377, 201] width 18 height 6
drag, startPoint x: 333, startPoint y: 200, endPoint x: 342, endPoint y: 200, distance: 9.0
click at [342, 200] on span "because" at bounding box center [340, 201] width 19 height 6
drag, startPoint x: 329, startPoint y: 200, endPoint x: 178, endPoint y: 195, distance: 151.0
click at [178, 195] on div "Your Answer: 74 words The passage outlines that contrary to popular belief , ba…" at bounding box center [404, 199] width 579 height 26
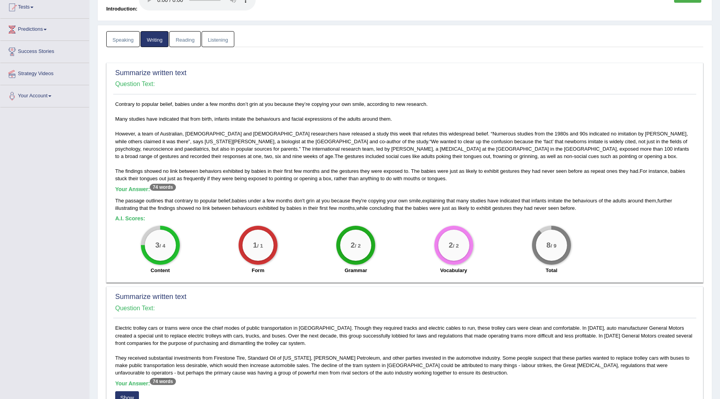
click at [348, 203] on div "The passage outlines that contrary to popular belief , babies under a few month…" at bounding box center [404, 204] width 579 height 15
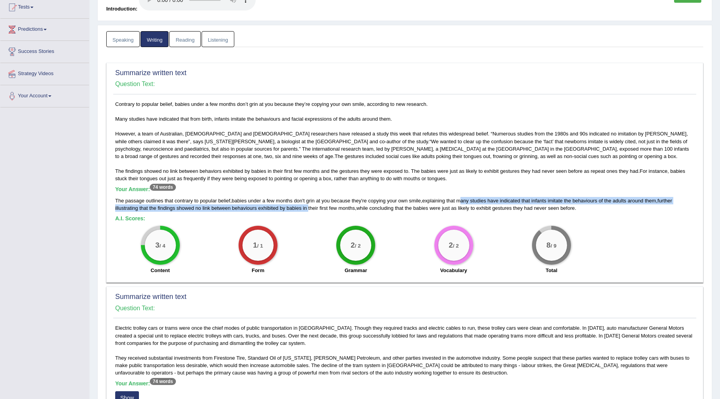
drag, startPoint x: 462, startPoint y: 200, endPoint x: 309, endPoint y: 205, distance: 153.4
click at [309, 205] on div "The passage outlines that contrary to popular belief , babies under a few month…" at bounding box center [404, 204] width 579 height 15
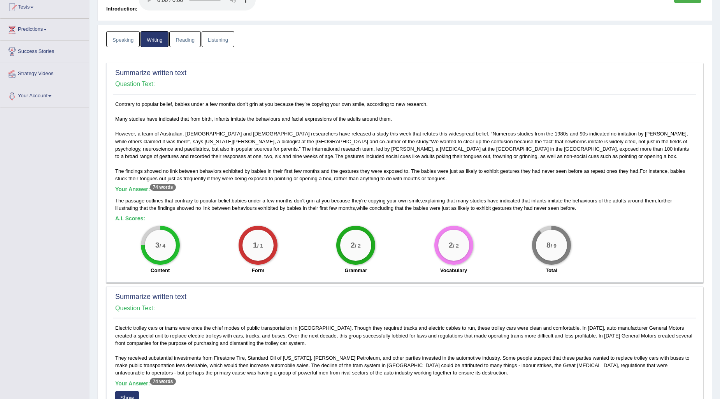
click at [295, 218] on h5 "A.I. Scores:" at bounding box center [404, 219] width 579 height 6
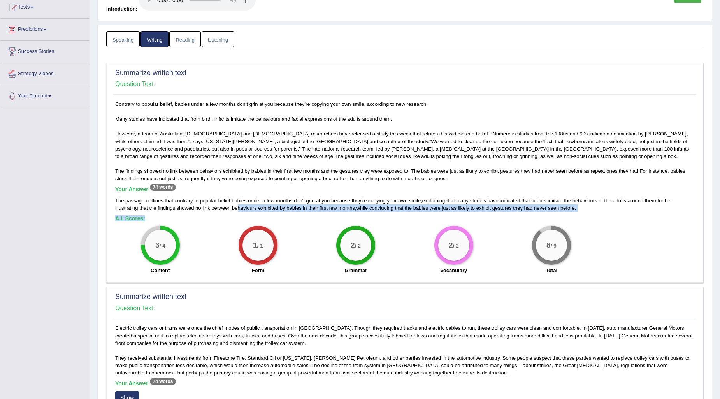
drag, startPoint x: 238, startPoint y: 210, endPoint x: 390, endPoint y: 213, distance: 152.1
click at [390, 213] on div "Contrary to popular belief, babies under a few months don’t grin at you because…" at bounding box center [404, 189] width 583 height 178
click at [363, 217] on h5 "A.I. Scores:" at bounding box center [404, 219] width 579 height 6
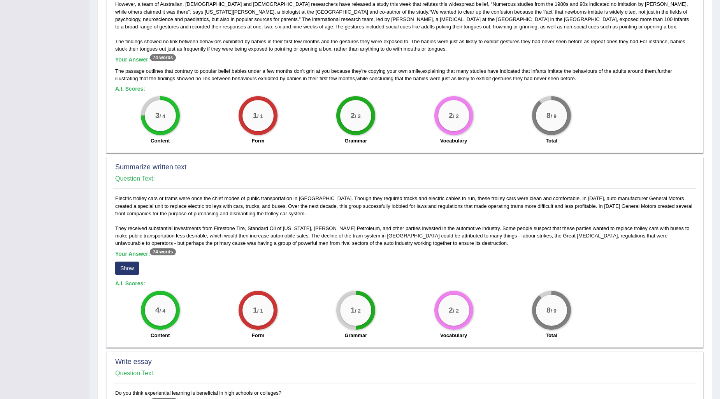
scroll to position [345, 0]
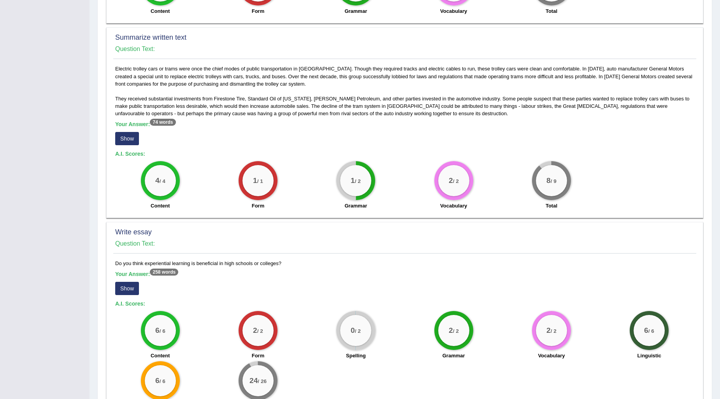
click at [134, 140] on button "Show" at bounding box center [127, 138] width 24 height 13
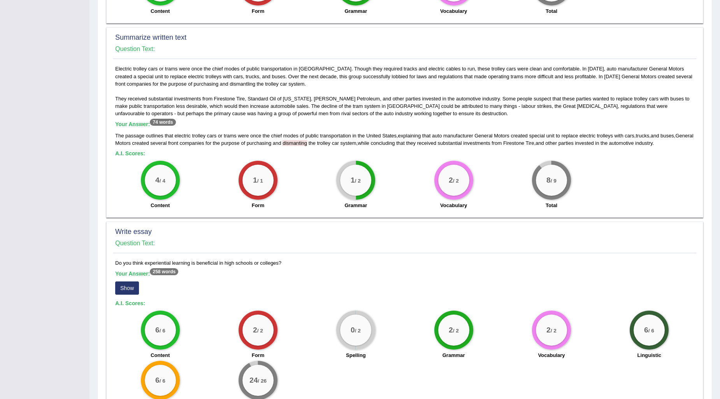
click at [307, 142] on span "dismanting" at bounding box center [294, 143] width 25 height 6
click at [307, 141] on span "dismanting" at bounding box center [294, 143] width 25 height 6
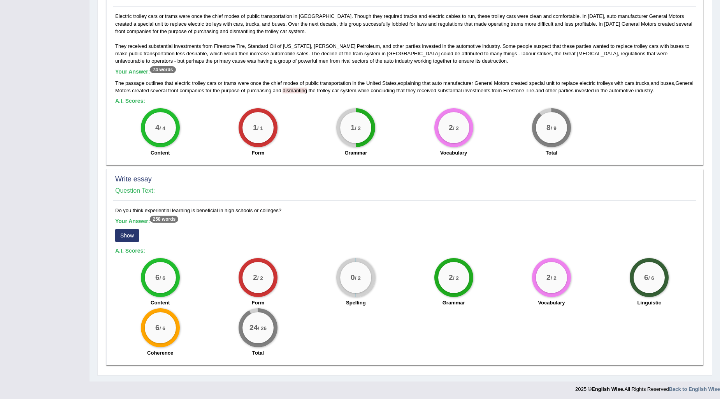
click at [121, 239] on button "Show" at bounding box center [127, 235] width 24 height 13
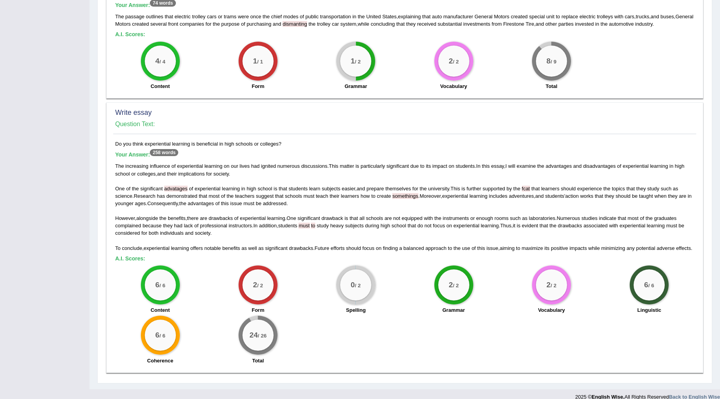
scroll to position [465, 0]
drag, startPoint x: 356, startPoint y: 205, endPoint x: 351, endPoint y: 204, distance: 5.5
click at [351, 204] on div "The increasing influence of experiential learning on our lives had ignited nume…" at bounding box center [404, 205] width 579 height 89
click at [520, 188] on span "the" at bounding box center [516, 188] width 7 height 6
click at [523, 188] on div "The increasing influence of experiential learning on our lives had ignited nume…" at bounding box center [404, 205] width 579 height 89
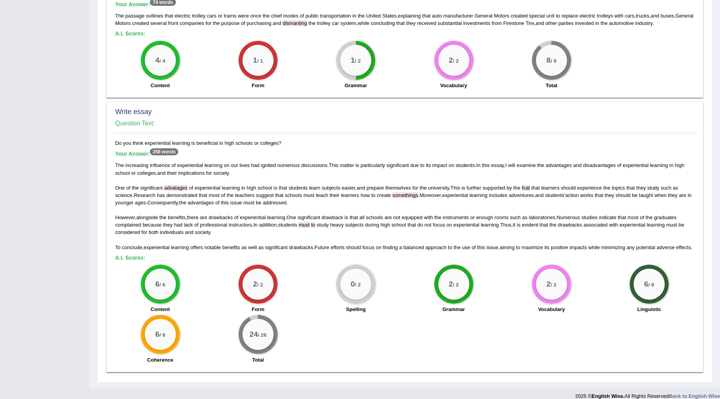
click at [530, 187] on span "fcat" at bounding box center [526, 188] width 8 height 6
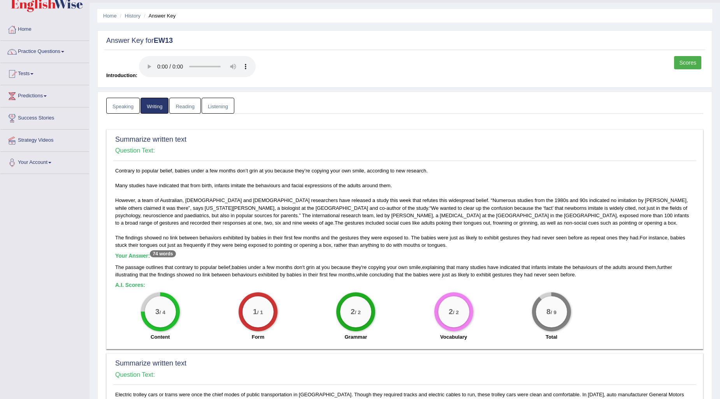
scroll to position [0, 0]
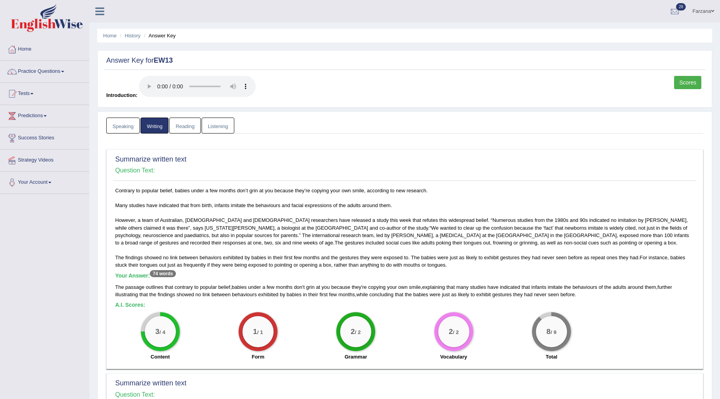
click at [186, 127] on link "Reading" at bounding box center [184, 125] width 31 height 16
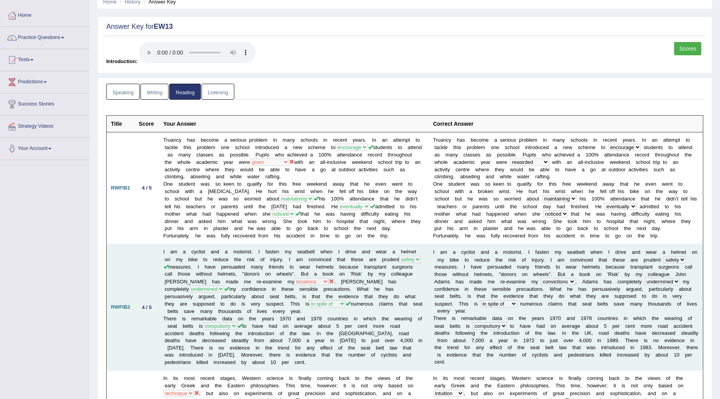
scroll to position [173, 0]
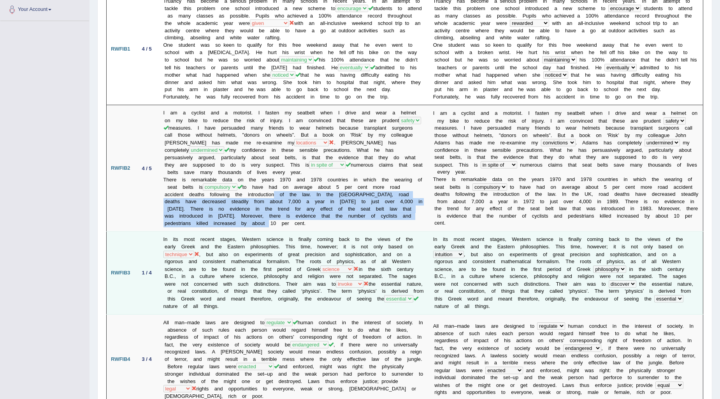
drag, startPoint x: 273, startPoint y: 205, endPoint x: 265, endPoint y: 243, distance: 38.9
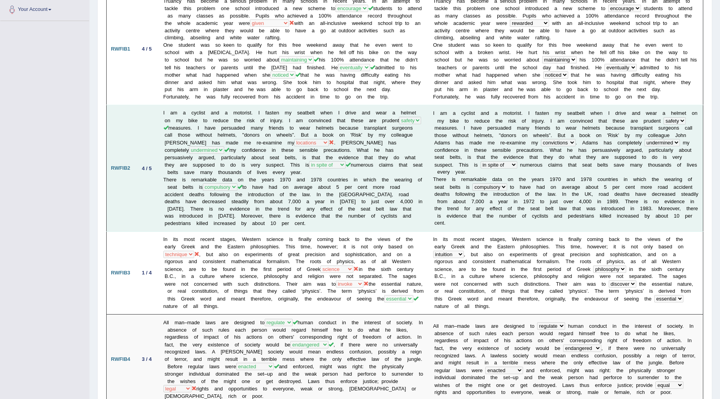
click at [363, 140] on td "I am a cyclist and a motorist. I fasten my seatbelt when I drive and wear a hel…" at bounding box center [294, 168] width 270 height 126
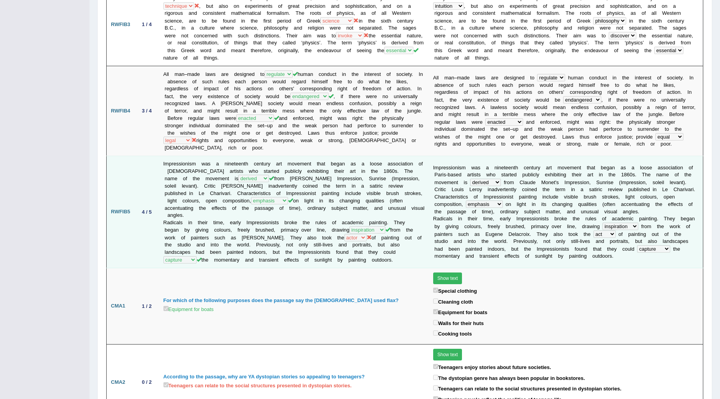
scroll to position [432, 0]
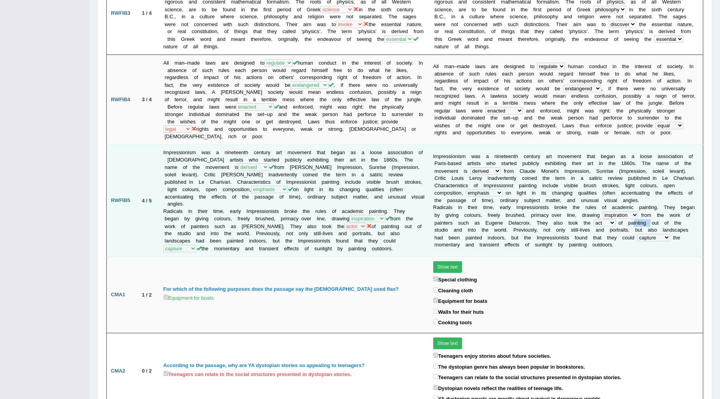
drag, startPoint x: 652, startPoint y: 202, endPoint x: 635, endPoint y: 202, distance: 17.1
click at [635, 202] on td "I m p r e s s i o n i s m w a s a n i n e t e e n t h c e n t u r y a r t m o v…" at bounding box center [566, 201] width 274 height 112
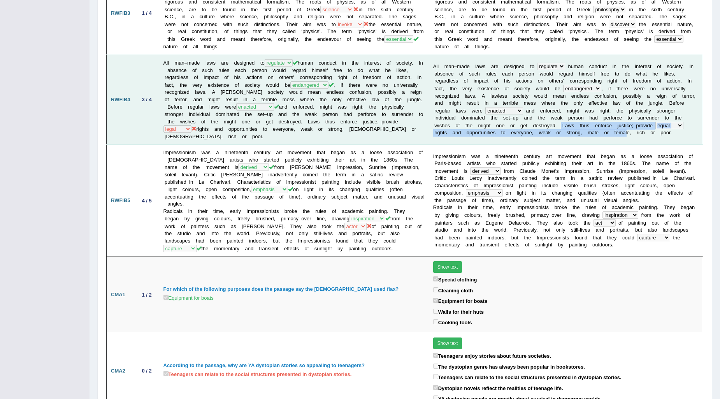
drag, startPoint x: 562, startPoint y: 115, endPoint x: 629, endPoint y: 123, distance: 67.3
click at [629, 123] on td "A l l m a n – m a d e l a w s a r e d e s i g n e d t o control dictate describ…" at bounding box center [566, 100] width 274 height 90
click at [615, 130] on b "f" at bounding box center [615, 133] width 2 height 6
drag, startPoint x: 608, startPoint y: 116, endPoint x: 623, endPoint y: 116, distance: 14.4
click at [623, 116] on td "A l l m a n – m a d e l a w s a r e d e s i g n e d t o control dictate describ…" at bounding box center [566, 100] width 274 height 90
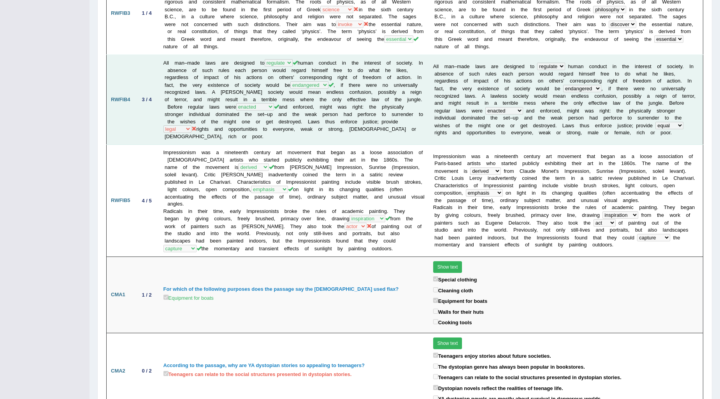
click at [633, 123] on b ";" at bounding box center [632, 126] width 2 height 6
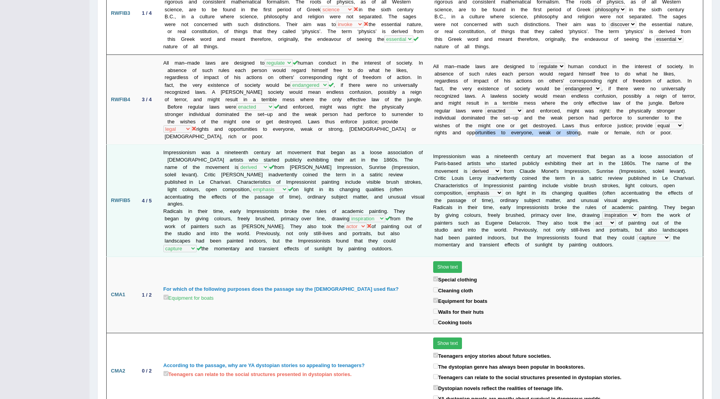
drag, startPoint x: 475, startPoint y: 123, endPoint x: 574, endPoint y: 133, distance: 98.9
click at [578, 123] on td "A l l m a n – m a d e l a w s a r e d e s i g n e d t o control dictate describ…" at bounding box center [566, 100] width 274 height 90
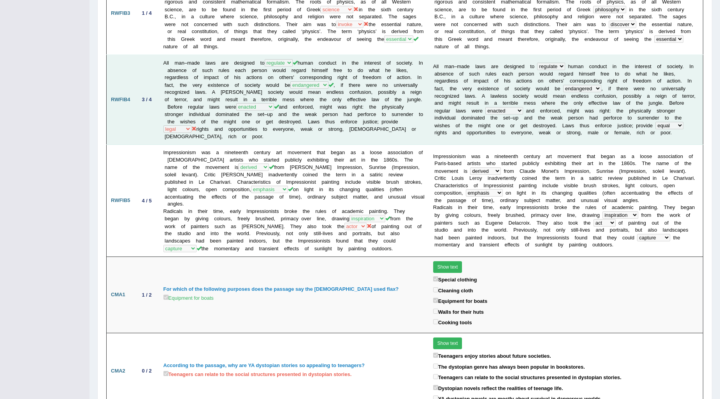
click at [569, 145] on td "I m p r e s s i o n i s m w a s a n i n e t e e n t h c e n t u r y a r t m o v…" at bounding box center [566, 201] width 274 height 112
drag, startPoint x: 529, startPoint y: 125, endPoint x: 643, endPoint y: 119, distance: 113.7
click at [643, 119] on td "A l l m a n – m a d e l a w s a r e d e s i g n e d t o control dictate describ…" at bounding box center [566, 100] width 274 height 90
click at [624, 130] on b "a" at bounding box center [623, 133] width 3 height 6
drag, startPoint x: 487, startPoint y: 81, endPoint x: 511, endPoint y: 83, distance: 23.4
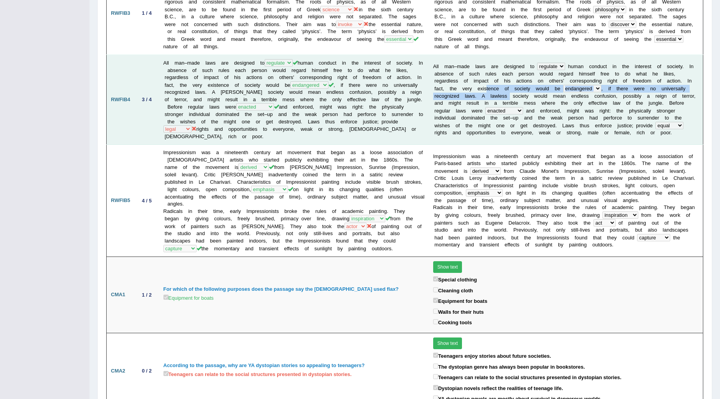
click at [511, 83] on td "A l l m a n – m a d e l a w s a r e d e s i g n e d t o control dictate describ…" at bounding box center [566, 100] width 274 height 90
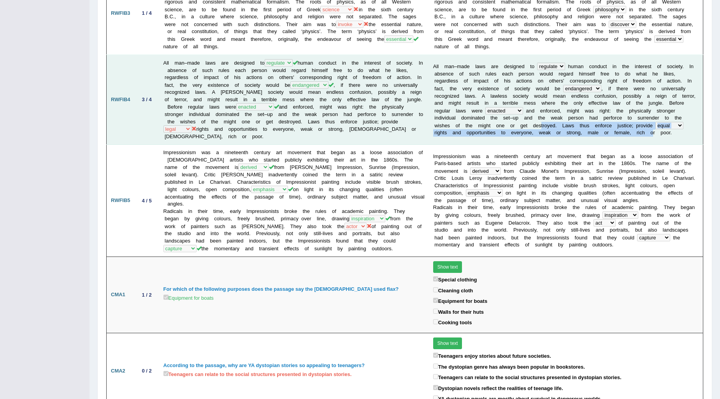
drag, startPoint x: 543, startPoint y: 115, endPoint x: 655, endPoint y: 121, distance: 112.2
click at [655, 121] on td "A l l m a n – m a d e l a w s a r e d e s i g n e d t o control dictate describ…" at bounding box center [566, 100] width 274 height 90
drag, startPoint x: 626, startPoint y: 125, endPoint x: 577, endPoint y: 124, distance: 49.4
click at [626, 124] on td "A l l m a n – m a d e l a w s a r e d e s i g n e d t o control dictate describ…" at bounding box center [566, 100] width 274 height 90
click at [569, 130] on b "s" at bounding box center [567, 133] width 3 height 6
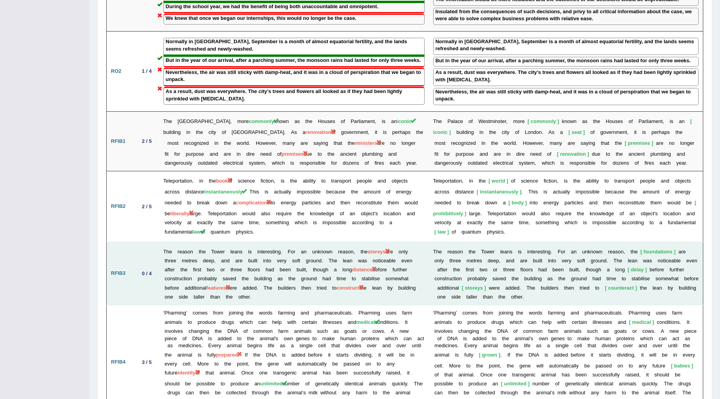
scroll to position [908, 0]
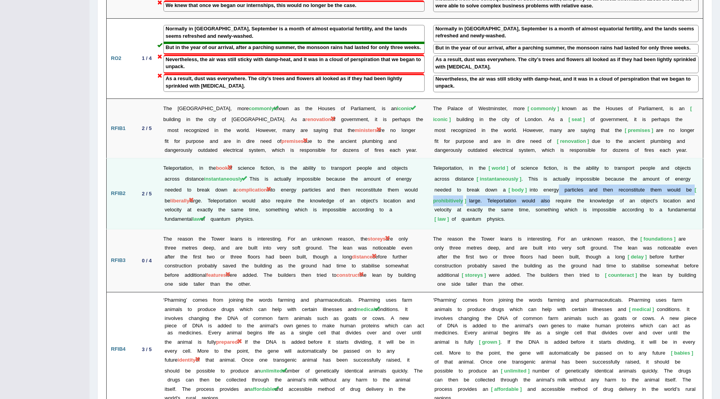
drag, startPoint x: 550, startPoint y: 173, endPoint x: 563, endPoint y: 171, distance: 13.4
click at [559, 170] on td "T e l e p o r t a t i o n , i n t h e world o f s c i e n c e f i c t i o n , i…" at bounding box center [566, 193] width 274 height 71
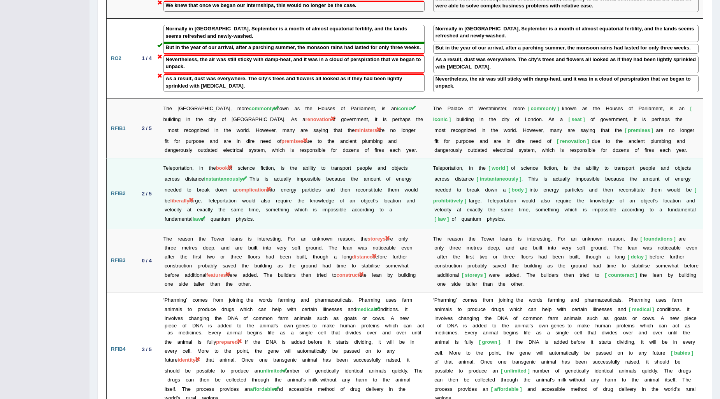
click at [577, 198] on b at bounding box center [575, 201] width 3 height 6
drag, startPoint x: 465, startPoint y: 144, endPoint x: 436, endPoint y: 144, distance: 28.8
click at [436, 158] on td "T e l e p o r t a t i o n , i n t h e world o f s c i e n c e f i c t i o n , i…" at bounding box center [566, 193] width 274 height 71
click at [550, 195] on td "T e l e p o r t a t i o n , i n t h e world o f s c i e n c e f i c t i o n , i…" at bounding box center [566, 193] width 274 height 71
click at [450, 165] on b "t" at bounding box center [450, 168] width 2 height 6
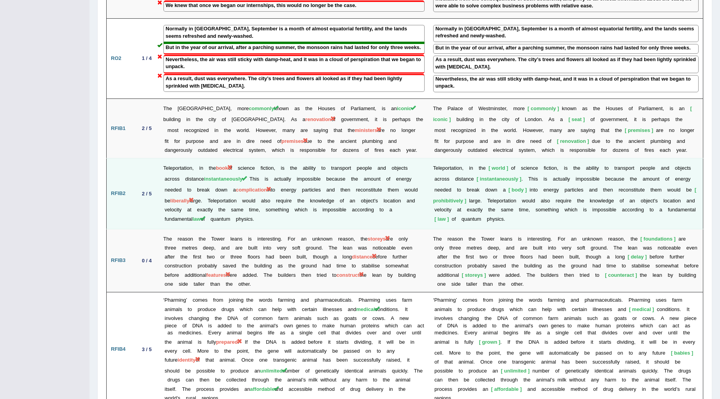
click at [496, 165] on span "world" at bounding box center [498, 168] width 20 height 6
click at [515, 165] on b "f" at bounding box center [515, 168] width 2 height 6
drag, startPoint x: 552, startPoint y: 145, endPoint x: 568, endPoint y: 145, distance: 16.0
click at [550, 158] on td "T e l e p o r t a t i o n , i n t h e world o f s c i e n c e f i c t i o n , i…" at bounding box center [566, 193] width 274 height 71
drag, startPoint x: 580, startPoint y: 145, endPoint x: 582, endPoint y: 154, distance: 9.0
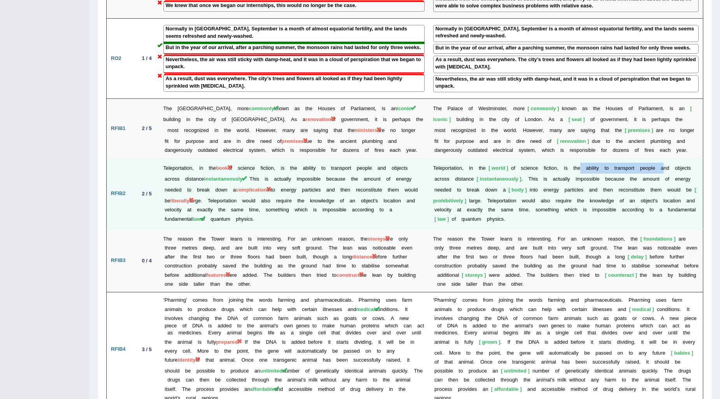
click at [664, 158] on td "T e l e p o r t a t i o n , i n t h e world o f s c i e n c e f i c t i o n , i…" at bounding box center [566, 193] width 274 height 71
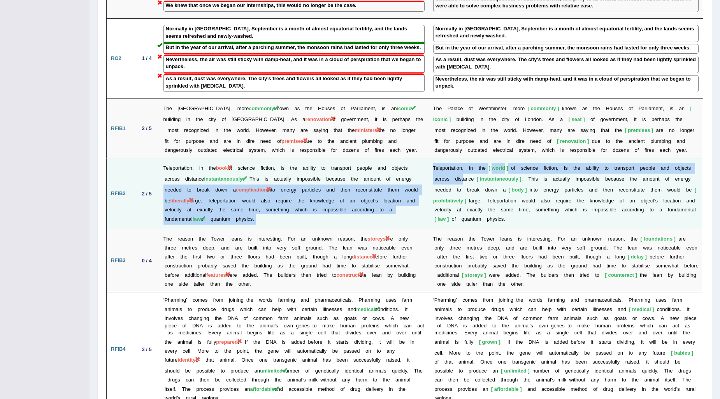
drag, startPoint x: 427, startPoint y: 158, endPoint x: 471, endPoint y: 160, distance: 44.0
click at [463, 158] on tr "RFIB2 2 / 5 Teleportation, in the book of science fiction, is the ability to tr…" at bounding box center [405, 193] width 596 height 71
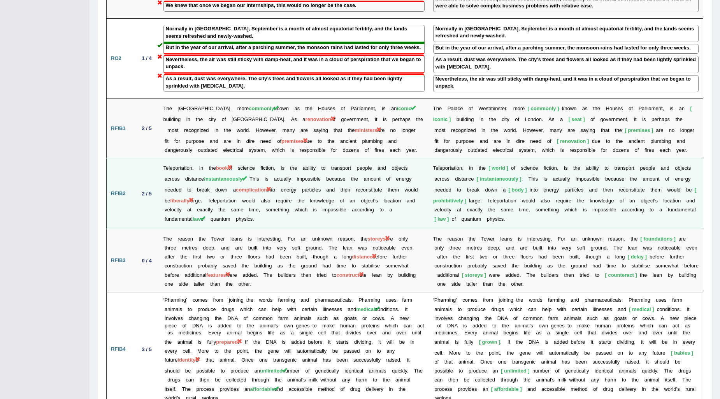
click at [484, 161] on td "T e l e p o r t a t i o n , i n t h e world o f s c i e n c e f i c t i o n , i…" at bounding box center [566, 193] width 274 height 71
drag, startPoint x: 512, startPoint y: 157, endPoint x: 563, endPoint y: 144, distance: 52.9
click at [563, 158] on td "T e l e p o r t a t i o n , i n t h e world o f s c i e n c e f i c t i o n , i…" at bounding box center [566, 193] width 274 height 71
click at [528, 176] on b at bounding box center [527, 179] width 3 height 6
drag, startPoint x: 544, startPoint y: 156, endPoint x: 615, endPoint y: 154, distance: 70.8
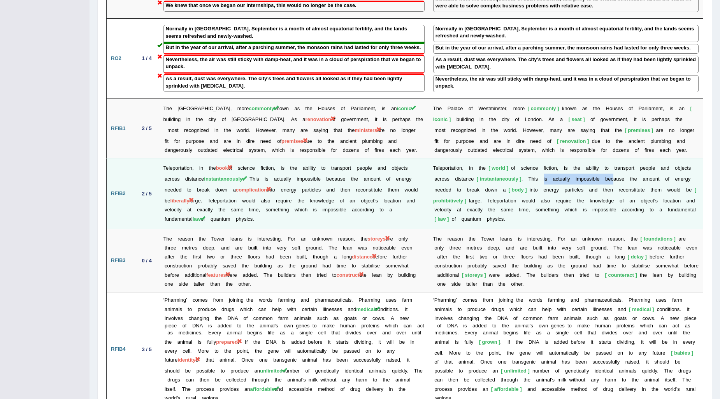
click at [615, 158] on td "T e l e p o r t a t i o n , i n t h e world o f s c i e n c e f i c t i o n , i…" at bounding box center [566, 193] width 274 height 71
click at [599, 176] on b "e" at bounding box center [597, 179] width 3 height 6
drag, startPoint x: 591, startPoint y: 156, endPoint x: 577, endPoint y: 154, distance: 14.8
click at [577, 158] on td "T e l e p o r t a t i o n , i n t h e world o f s c i e n c e f i c t i o n , i…" at bounding box center [566, 193] width 274 height 71
drag, startPoint x: 514, startPoint y: 167, endPoint x: 543, endPoint y: 167, distance: 29.6
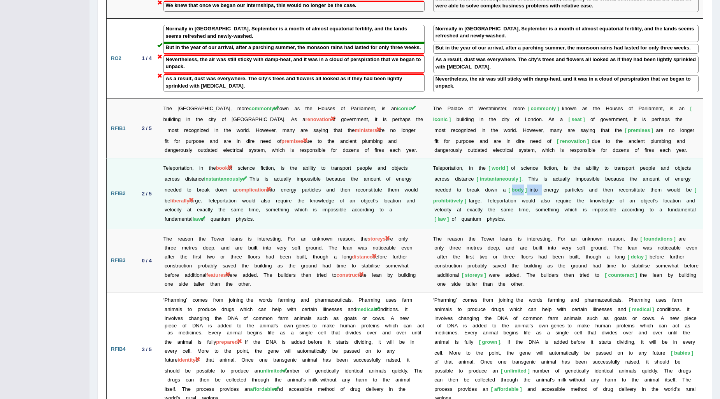
click at [543, 167] on td "T e l e p o r t a t i o n , i n t h e world o f s c i e n c e f i c t i o n , i…" at bounding box center [566, 193] width 274 height 71
click at [519, 198] on b at bounding box center [517, 201] width 3 height 6
drag, startPoint x: 573, startPoint y: 160, endPoint x: 530, endPoint y: 168, distance: 43.9
click at [530, 168] on td "T e l e p o r t a t i o n , i n t h e world o f s c i e n c e f i c t i o n , i…" at bounding box center [566, 193] width 274 height 71
click at [535, 207] on b at bounding box center [534, 210] width 3 height 6
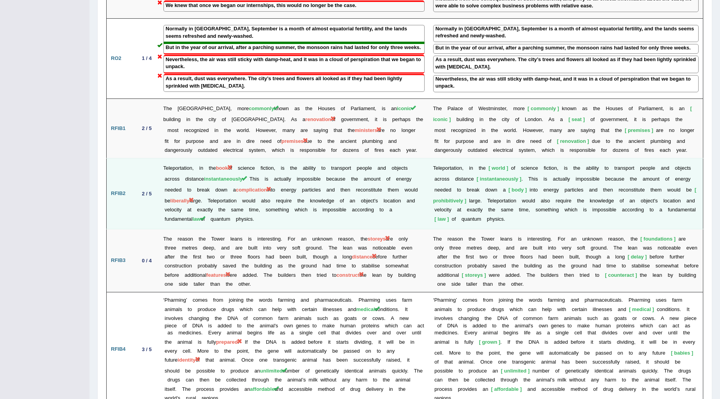
drag, startPoint x: 577, startPoint y: 158, endPoint x: 557, endPoint y: 163, distance: 20.5
click at [577, 158] on td "T e l e p o r t a t i o n , i n t h e world o f s c i e n c e f i c t i o n , i…" at bounding box center [566, 193] width 274 height 71
click at [523, 187] on span "body" at bounding box center [517, 190] width 18 height 6
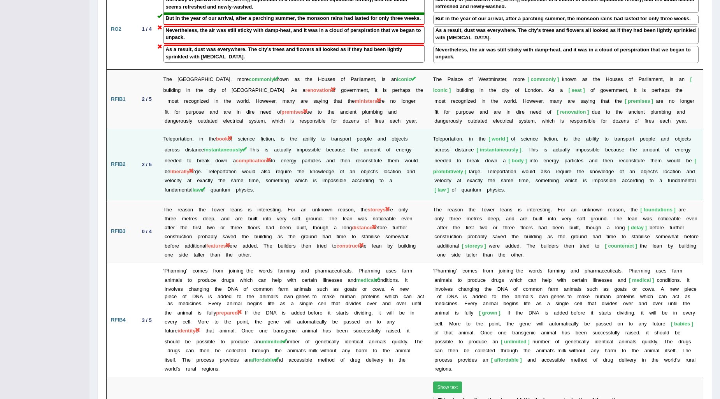
scroll to position [994, 0]
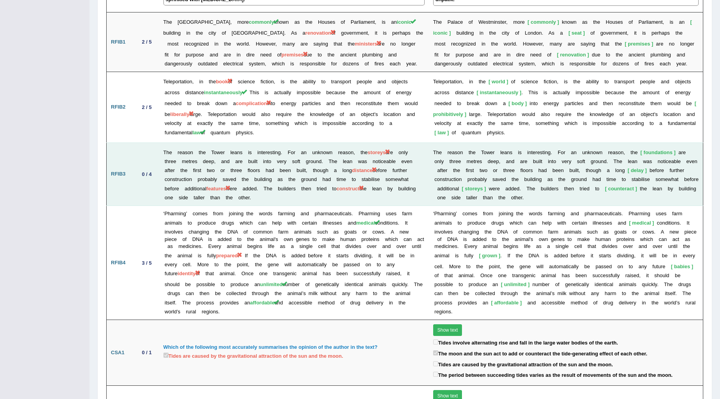
drag, startPoint x: 268, startPoint y: 162, endPoint x: 313, endPoint y: 172, distance: 45.9
click at [313, 172] on td "The reason the Tower leans is interesting. For an unknown reason, the storeys a…" at bounding box center [294, 173] width 270 height 63
click at [374, 177] on td "The reason the Tower leans is interesting. For an unknown reason, the storeys a…" at bounding box center [294, 173] width 270 height 63
click at [295, 169] on td "The reason the Tower leans is interesting. For an unknown reason, the storeys a…" at bounding box center [294, 173] width 270 height 63
click at [325, 168] on td "The reason the Tower leans is interesting. For an unknown reason, the storeys a…" at bounding box center [294, 173] width 270 height 63
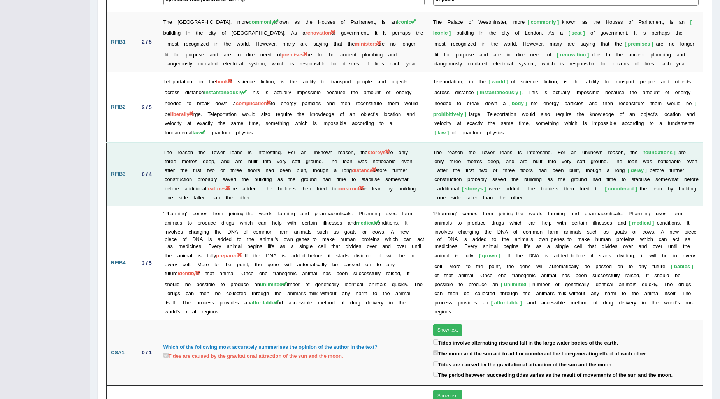
click at [341, 168] on td "The reason the Tower leans is interesting. For an unknown reason, the storeys a…" at bounding box center [294, 173] width 270 height 63
click at [383, 167] on td "The reason the Tower leans is interesting. For an unknown reason, the storeys a…" at bounding box center [294, 173] width 270 height 63
drag, startPoint x: 655, startPoint y: 165, endPoint x: 672, endPoint y: 163, distance: 17.3
click at [636, 186] on span "counteract" at bounding box center [621, 189] width 32 height 6
click at [667, 176] on td "T h e r e a s o n t h e T o w e r l e a n s i s i n t e r e s t i n g . F o r a…" at bounding box center [566, 173] width 274 height 63
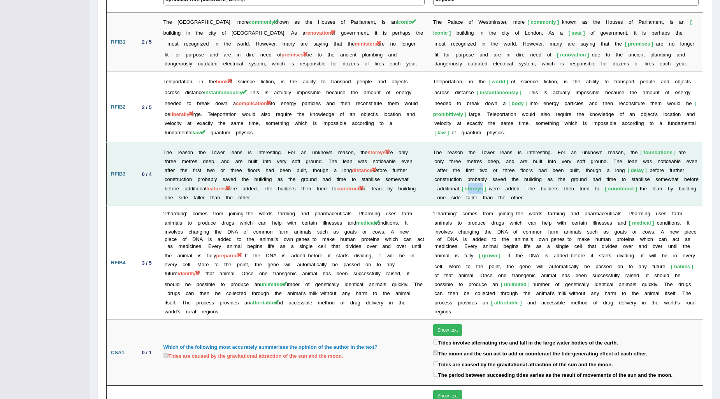
drag, startPoint x: 530, startPoint y: 164, endPoint x: 514, endPoint y: 165, distance: 16.4
click at [486, 186] on span "storeys" at bounding box center [474, 189] width 24 height 6
click at [533, 179] on td "T h e r e a s o n t h e T o w e r l e a n s i s i n t e r e s t i n g . F o r a…" at bounding box center [566, 173] width 274 height 63
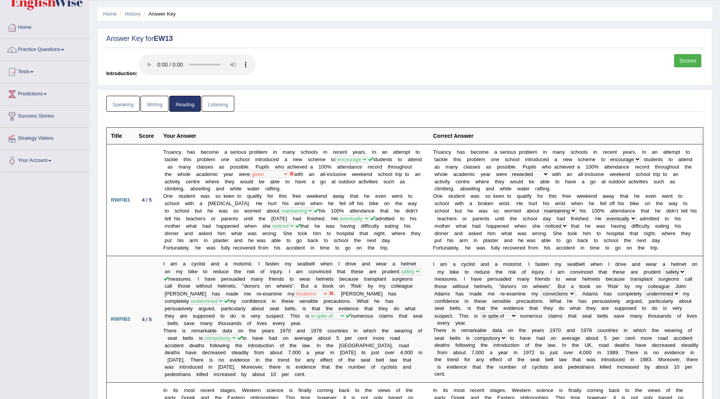
scroll to position [0, 0]
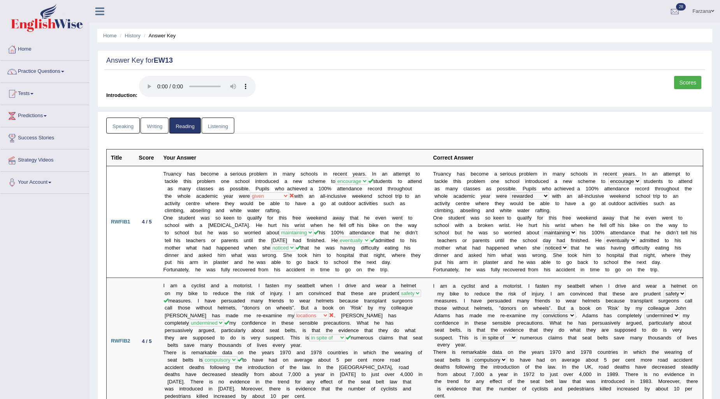
click at [213, 127] on link "Listening" at bounding box center [218, 125] width 33 height 16
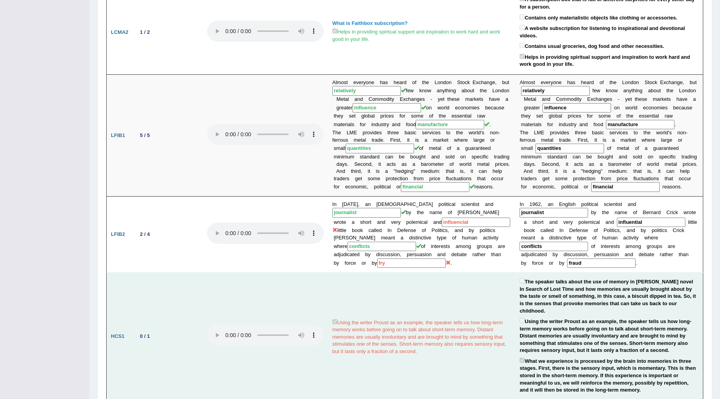
scroll to position [345, 0]
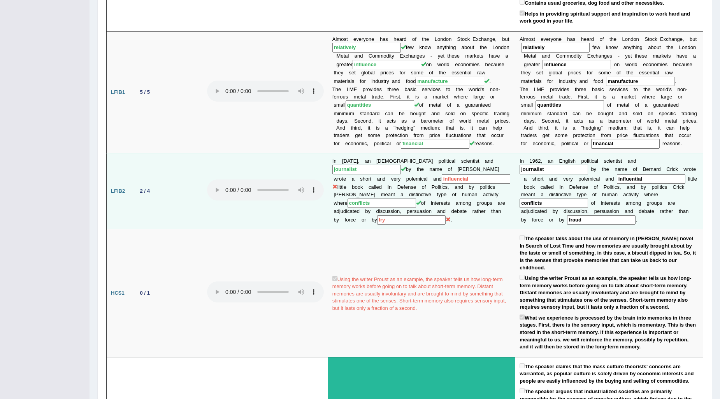
click at [445, 219] on input "fry" at bounding box center [411, 220] width 68 height 10
drag, startPoint x: 647, startPoint y: 226, endPoint x: 629, endPoint y: 227, distance: 18.0
click at [629, 225] on input "fraud" at bounding box center [601, 220] width 68 height 10
drag, startPoint x: 617, startPoint y: 237, endPoint x: 605, endPoint y: 228, distance: 15.2
click at [616, 237] on td "The speaker talks about the use of memory in Proust's novel In Search of Lost T…" at bounding box center [609, 293] width 188 height 128
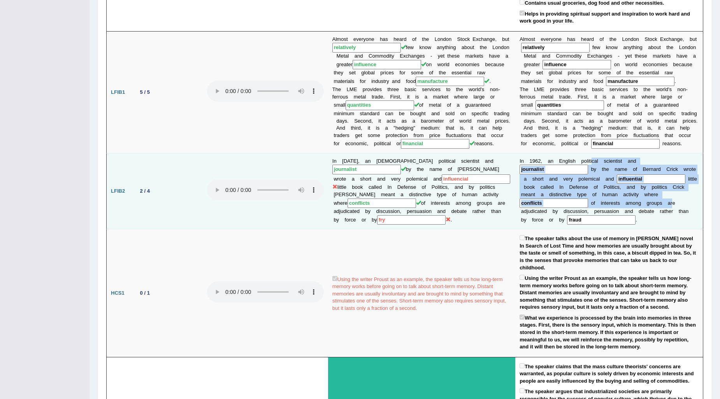
drag, startPoint x: 592, startPoint y: 166, endPoint x: 568, endPoint y: 215, distance: 54.6
click at [568, 215] on td "I n 1 9 6 2 , a n E n g l i s h p o l i t i c a l s c i e n t i s t a n d journ…" at bounding box center [609, 191] width 188 height 76
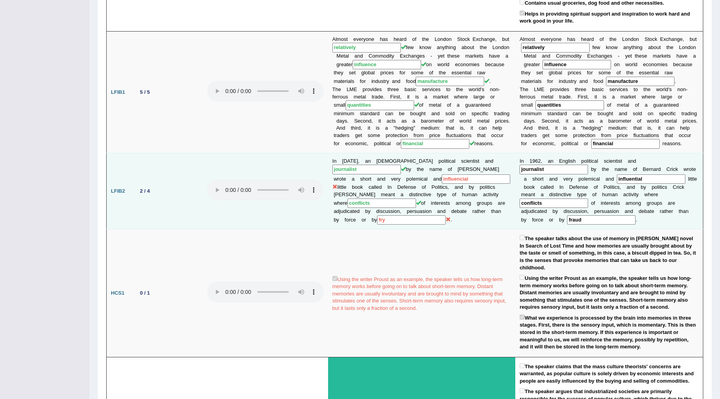
click at [635, 222] on input "fraud" at bounding box center [601, 220] width 68 height 10
click at [445, 218] on input "fry" at bounding box center [411, 220] width 68 height 10
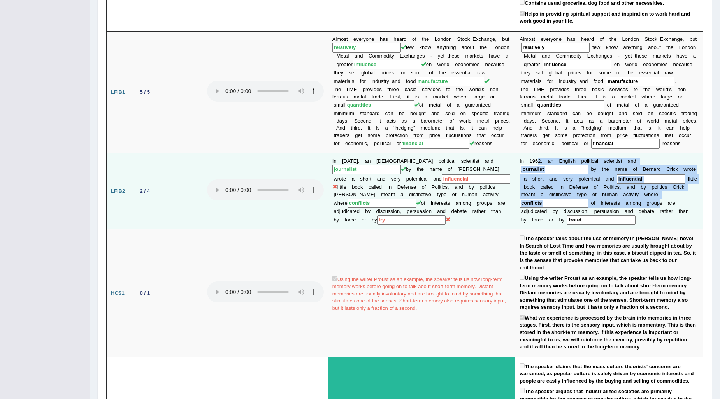
drag, startPoint x: 537, startPoint y: 167, endPoint x: 554, endPoint y: 217, distance: 52.3
click at [554, 217] on td "I n 1 9 6 2 , a n E n g l i s h p o l i t i c a l s c i e n t i s t a n d journ…" at bounding box center [609, 191] width 188 height 76
click at [535, 190] on b "k" at bounding box center [533, 187] width 3 height 6
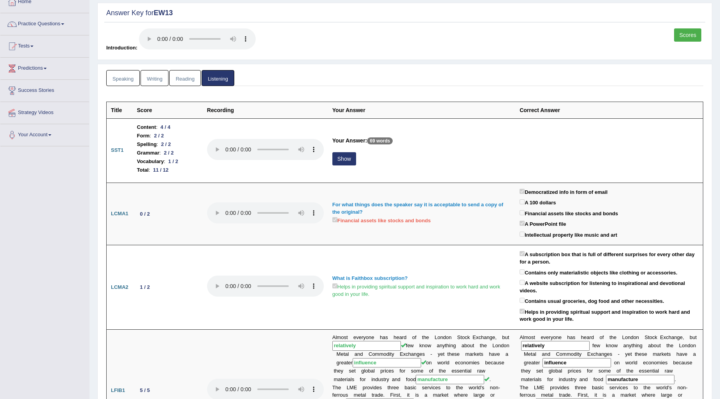
scroll to position [0, 0]
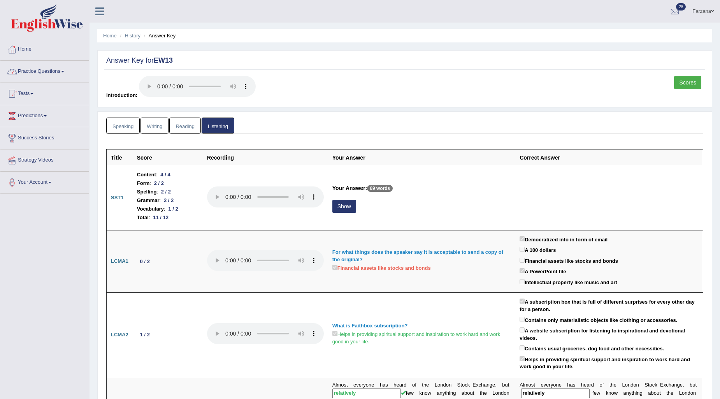
click at [51, 73] on link "Practice Questions" at bounding box center [44, 70] width 89 height 19
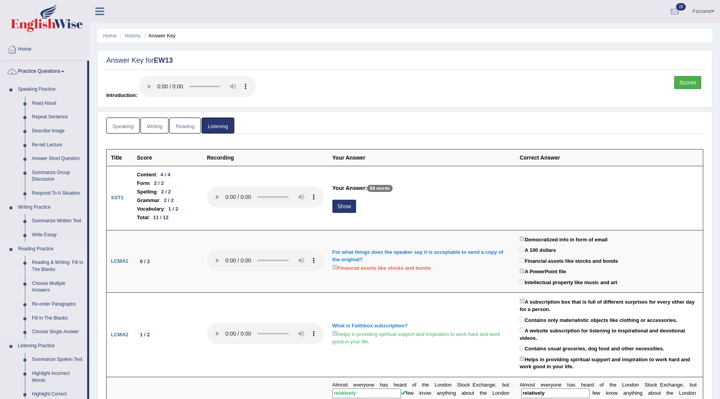
click at [53, 264] on link "Reading & Writing: Fill In The Blanks" at bounding box center [57, 266] width 59 height 21
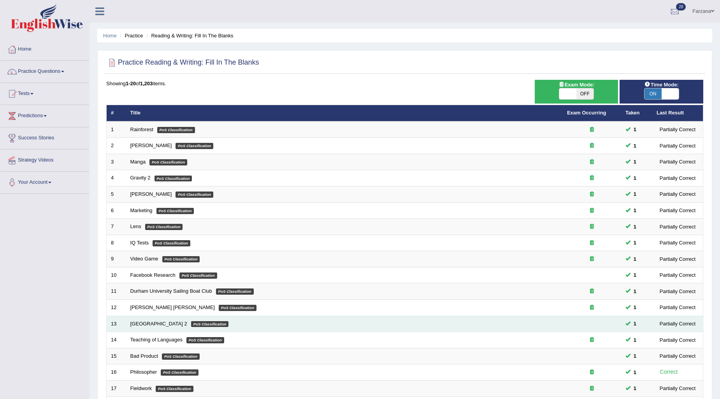
scroll to position [116, 0]
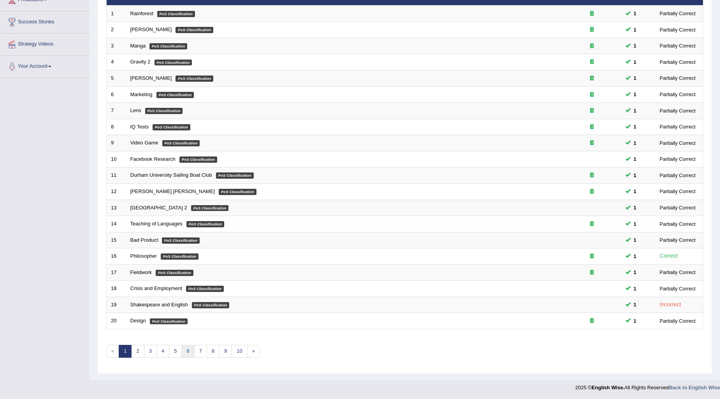
click at [189, 351] on link "6" at bounding box center [187, 351] width 13 height 13
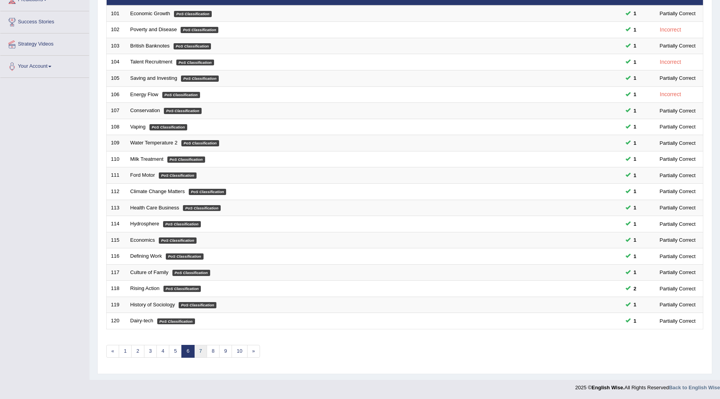
click at [205, 350] on link "7" at bounding box center [200, 351] width 13 height 13
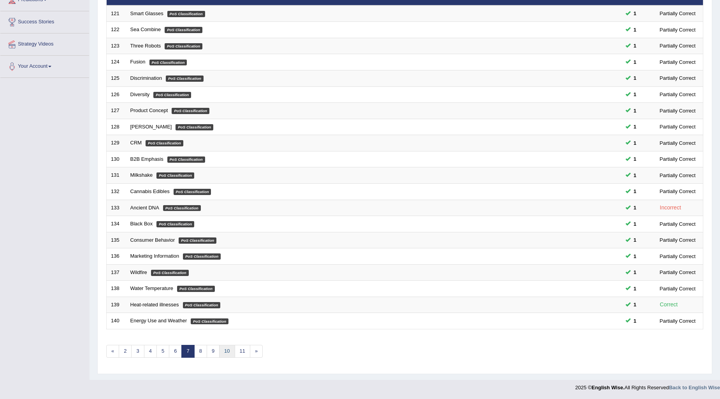
scroll to position [116, 0]
click at [229, 351] on link "10" at bounding box center [227, 351] width 16 height 13
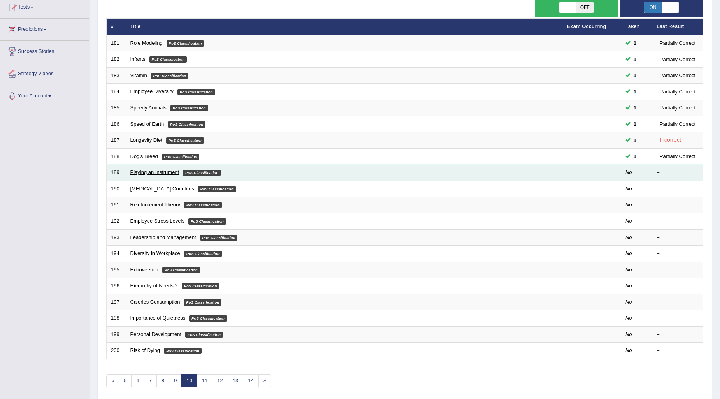
click at [173, 170] on link "Playing an Instrument" at bounding box center [154, 172] width 49 height 6
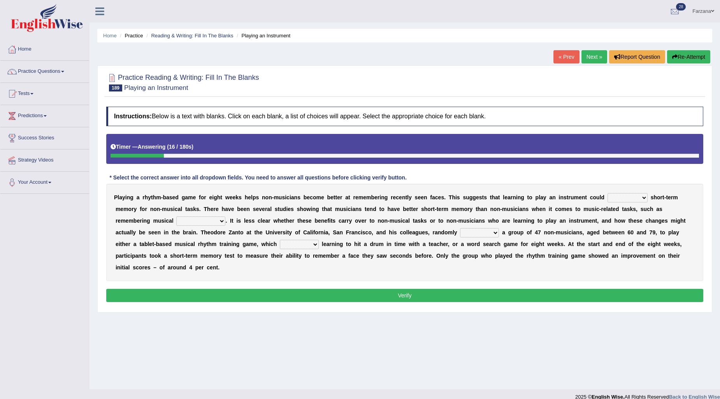
click at [627, 199] on select "improve disapprove approve deprove" at bounding box center [627, 197] width 40 height 9
select select "improve"
click at [607, 193] on select "improve disapprove approve deprove" at bounding box center [627, 197] width 40 height 9
click at [204, 218] on select "consequences prescience sequences existences" at bounding box center [200, 220] width 49 height 9
select select "sequences"
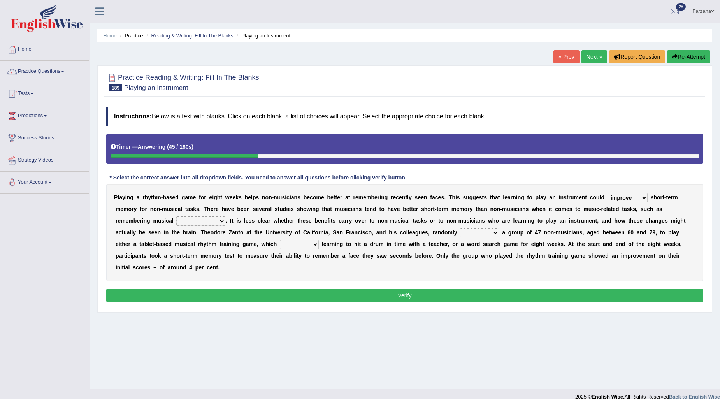
click at [176, 216] on select "consequences prescience sequences existences" at bounding box center [200, 220] width 49 height 9
click at [475, 230] on select "assigned resigned designed cosigned" at bounding box center [479, 232] width 39 height 9
click at [462, 230] on select "assigned resigned designed cosigned" at bounding box center [479, 232] width 39 height 9
click at [471, 227] on div "P l a y i n g a r h y t h m - b a s e d g a m e f o r e i g h t w e e k s h e l…" at bounding box center [404, 232] width 597 height 97
click at [470, 231] on select "assigned resigned designed cosigned" at bounding box center [479, 232] width 39 height 9
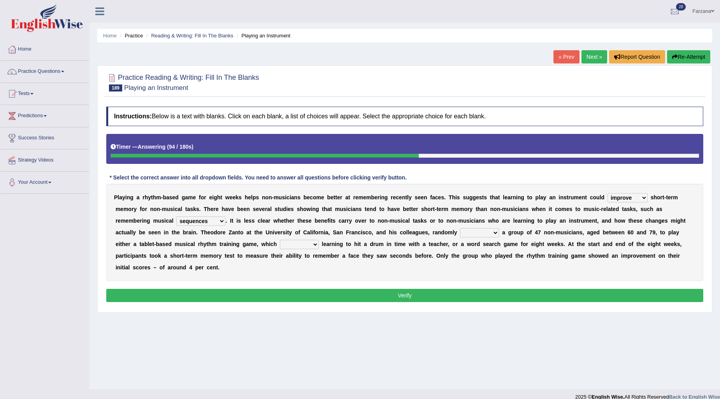
select select "cosigned"
click at [460, 228] on select "assigned resigned designed cosigned" at bounding box center [479, 232] width 39 height 9
click at [288, 241] on select "formulates regulates saturates emulates" at bounding box center [299, 244] width 39 height 9
select select "emulates"
click at [280, 240] on select "formulates regulates saturates emulates" at bounding box center [299, 244] width 39 height 9
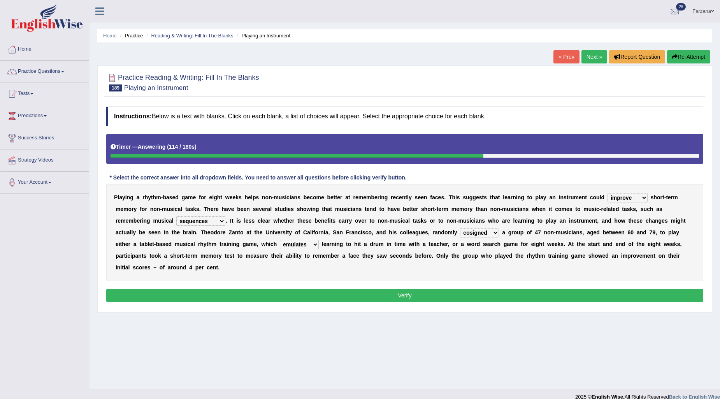
click at [310, 294] on button "Verify" at bounding box center [404, 295] width 597 height 13
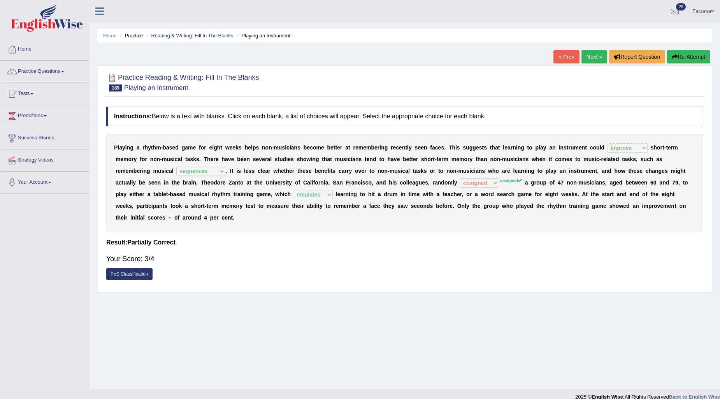
click at [592, 55] on link "Next »" at bounding box center [594, 56] width 26 height 13
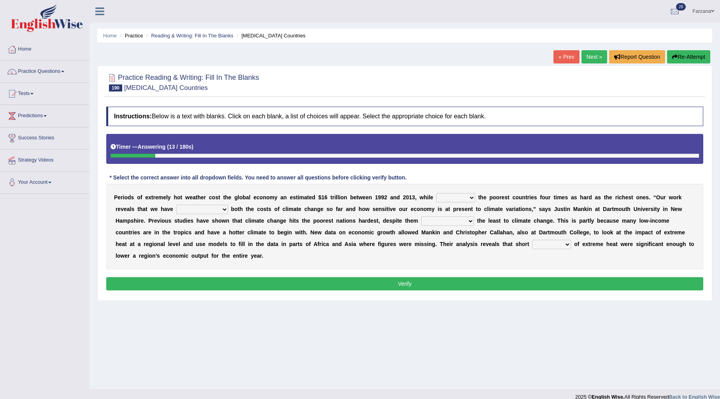
click at [445, 196] on select "defeated hitting hit defeating" at bounding box center [455, 197] width 39 height 9
select select "defeating"
click at [436, 193] on select "defeated hitting hit defeating" at bounding box center [455, 197] width 39 height 9
click at [212, 209] on select "underutilized underpinned underestimated underexposed" at bounding box center [202, 209] width 52 height 9
select select "underpinned"
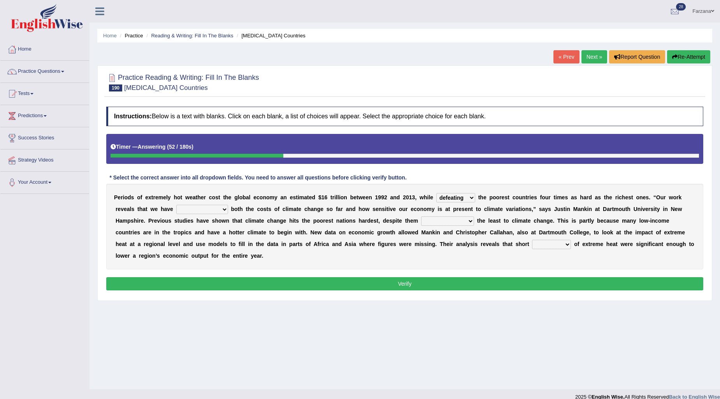
click at [176, 205] on select "underutilized underpinned underestimated underexposed" at bounding box center [202, 209] width 52 height 9
click at [440, 222] on select "contributing permeating computing accommodating" at bounding box center [447, 220] width 53 height 9
select select "contributing"
click at [421, 216] on select "contributing permeating computing accommodating" at bounding box center [447, 220] width 53 height 9
click at [522, 277] on button "Verify" at bounding box center [404, 283] width 597 height 13
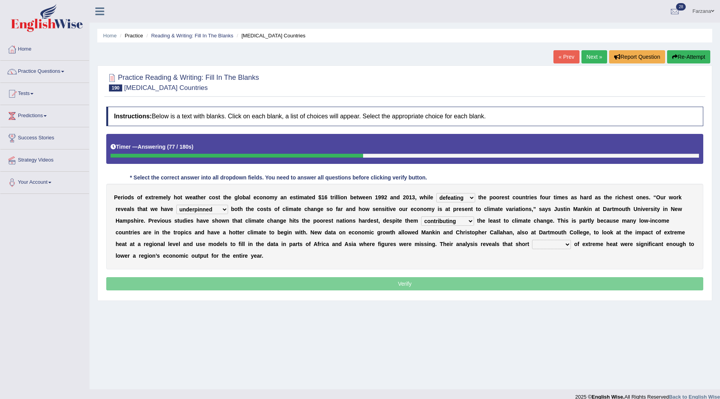
drag, startPoint x: 525, startPoint y: 243, endPoint x: 528, endPoint y: 239, distance: 4.7
click at [526, 241] on b "r" at bounding box center [526, 244] width 2 height 6
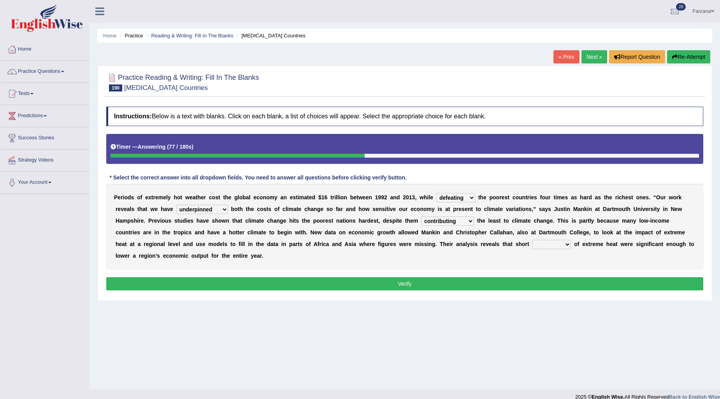
click at [534, 244] on select "spells effects lacks qualities" at bounding box center [551, 244] width 39 height 9
click at [500, 286] on button "Verify" at bounding box center [404, 283] width 597 height 13
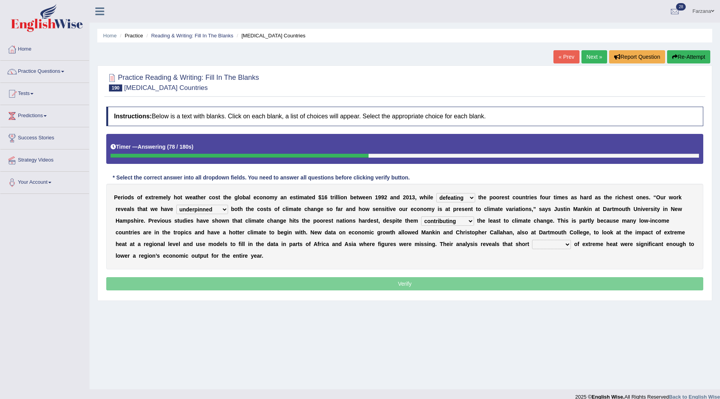
click at [537, 242] on select "spells effects lacks qualities" at bounding box center [551, 244] width 39 height 9
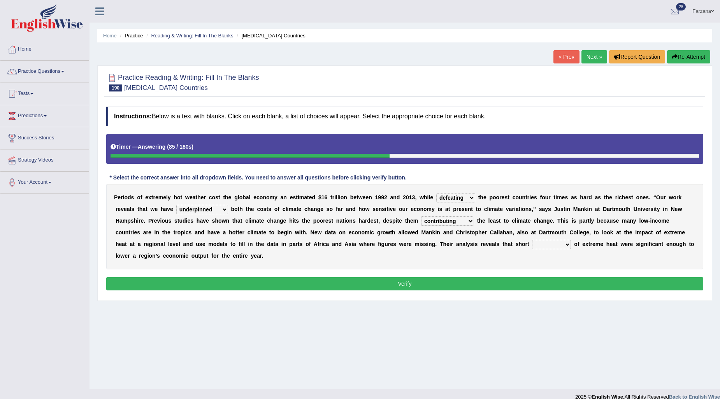
select select "effects"
click at [532, 240] on select "spells effects lacks qualities" at bounding box center [551, 244] width 39 height 9
click at [542, 285] on button "Verify" at bounding box center [404, 283] width 597 height 13
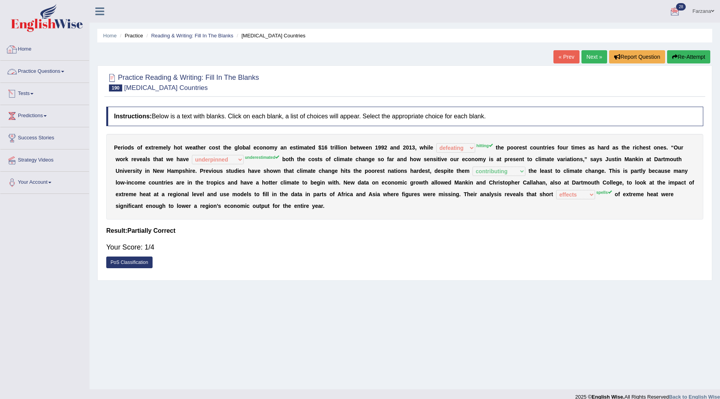
click at [24, 52] on link "Home" at bounding box center [44, 48] width 89 height 19
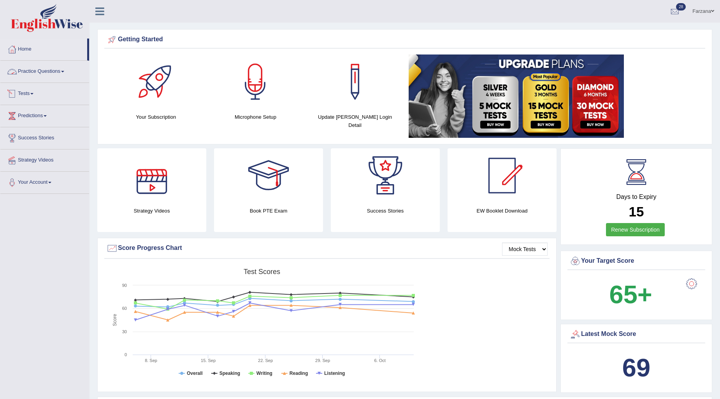
click at [51, 68] on link "Practice Questions" at bounding box center [44, 70] width 89 height 19
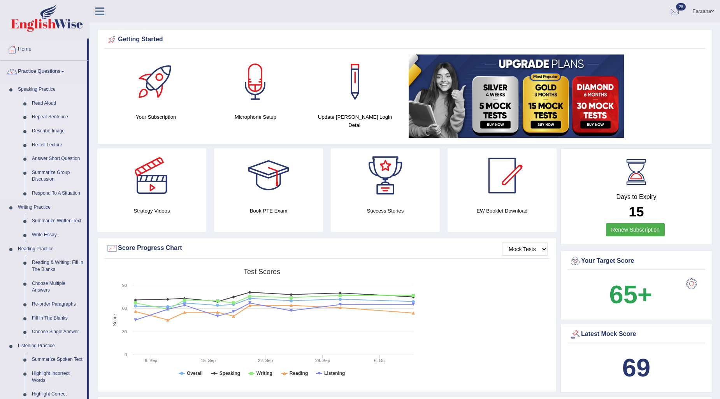
scroll to position [130, 0]
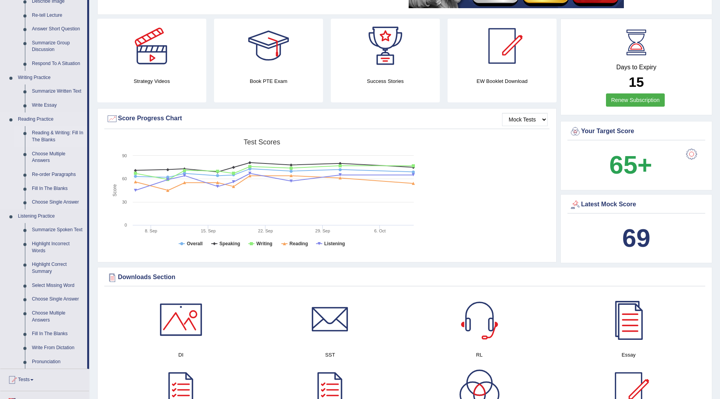
click at [60, 131] on link "Reading & Writing: Fill In The Blanks" at bounding box center [57, 136] width 59 height 21
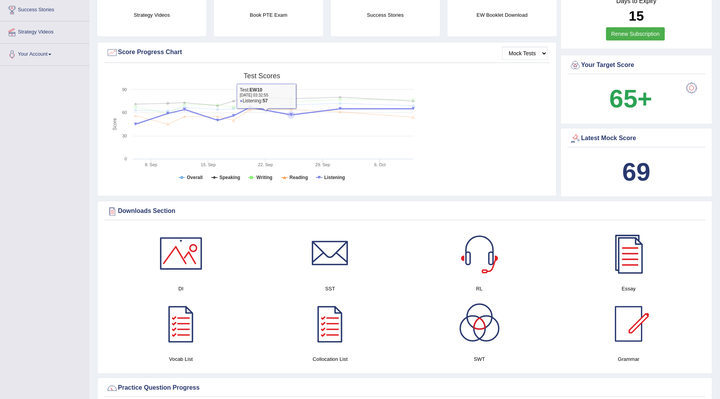
scroll to position [255, 0]
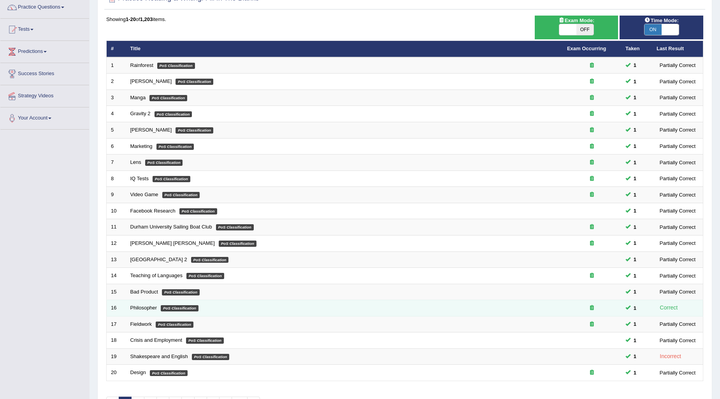
scroll to position [116, 0]
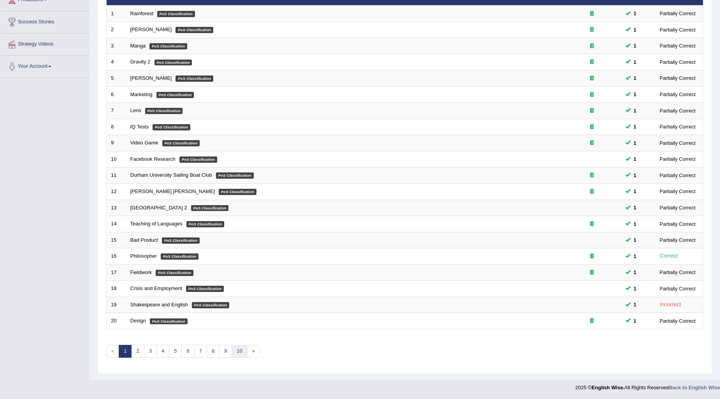
click at [241, 352] on link "10" at bounding box center [239, 351] width 16 height 13
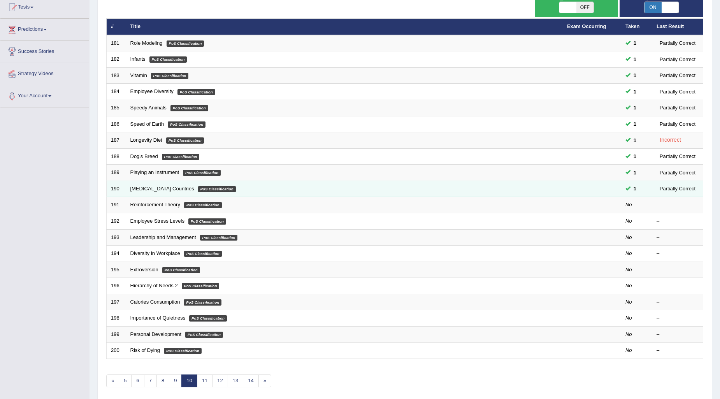
click at [165, 188] on link "[MEDICAL_DATA] Countries" at bounding box center [162, 189] width 64 height 6
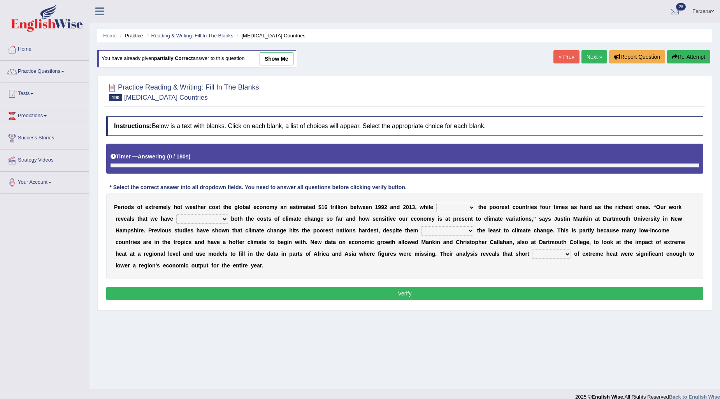
click at [278, 57] on link "show me" at bounding box center [276, 58] width 34 height 13
select select "defeating"
select select "underpinned"
select select "contributing"
select select "effects"
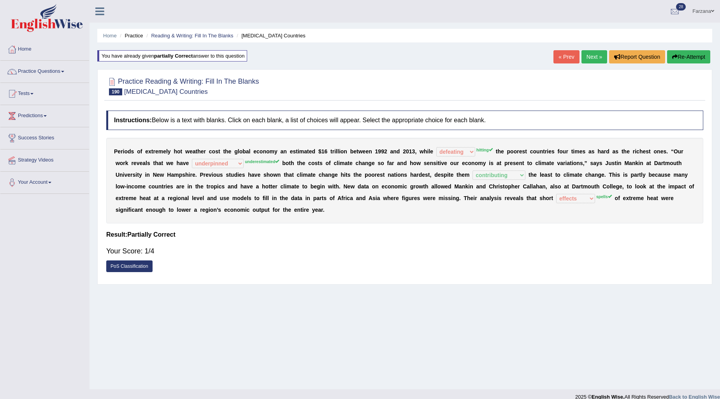
click at [703, 11] on link "Farzana" at bounding box center [702, 10] width 33 height 20
click at [672, 101] on link "Log out" at bounding box center [677, 101] width 84 height 18
